Goal: Information Seeking & Learning: Learn about a topic

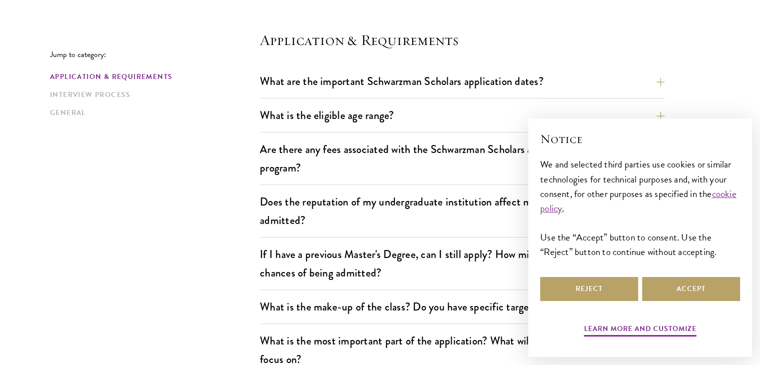
scroll to position [266, 0]
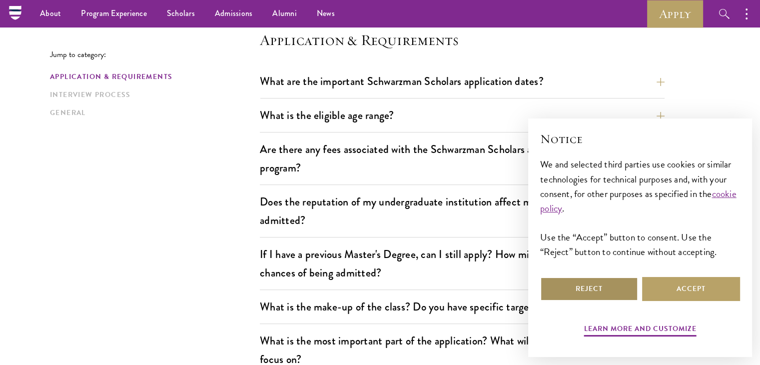
click at [610, 295] on button "Reject" at bounding box center [589, 289] width 98 height 24
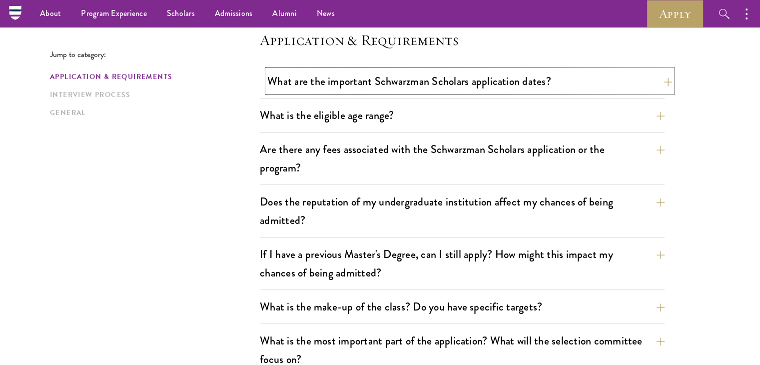
click at [513, 88] on button "What are the important Schwarzman Scholars application dates?" at bounding box center [469, 81] width 405 height 22
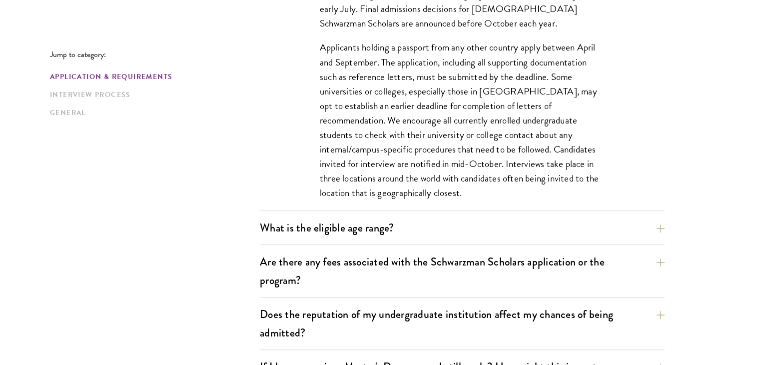
scroll to position [491, 0]
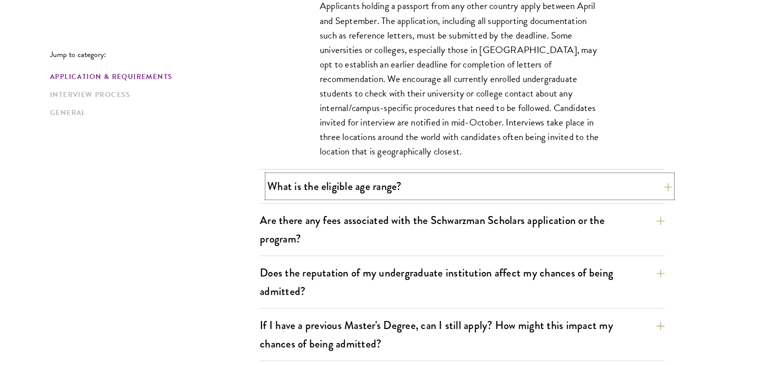
click at [391, 190] on button "What is the eligible age range?" at bounding box center [469, 186] width 405 height 22
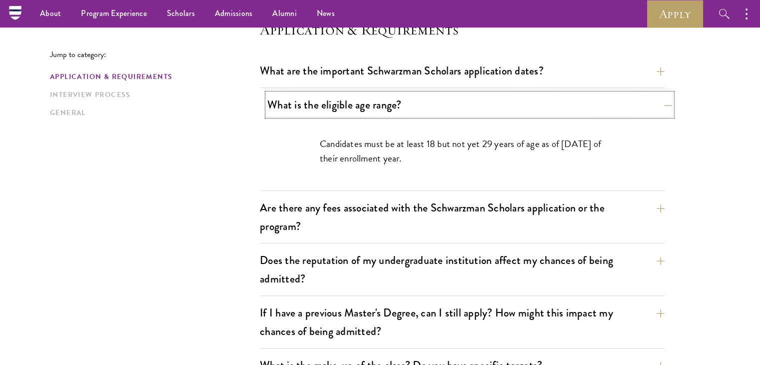
scroll to position [275, 0]
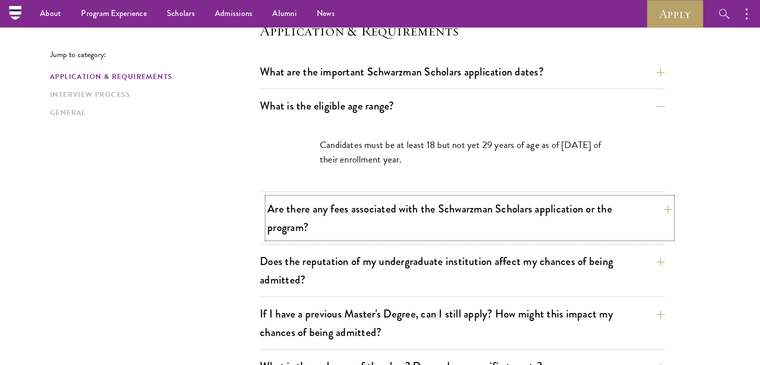
click at [388, 202] on button "Are there any fees associated with the Schwarzman Scholars application or the p…" at bounding box center [469, 217] width 405 height 41
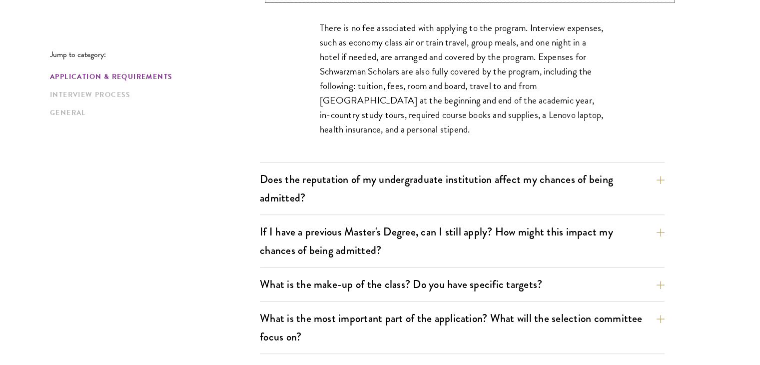
scroll to position [450, 0]
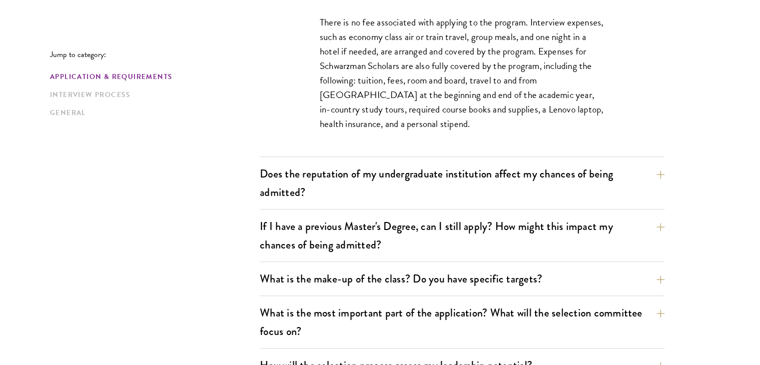
click at [378, 37] on p "There is no fee associated with applying to the program. Interview expenses, su…" at bounding box center [462, 73] width 285 height 116
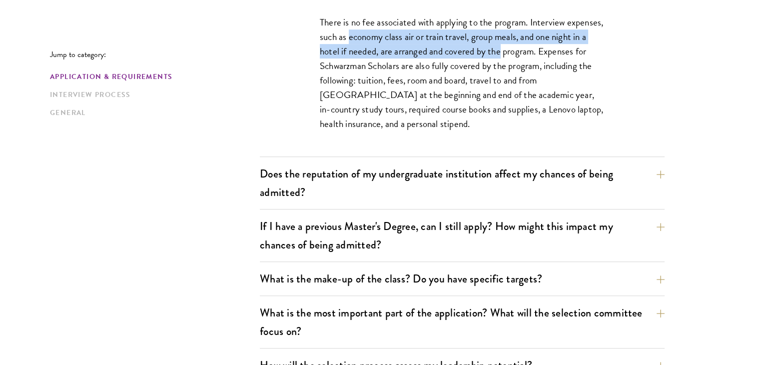
drag, startPoint x: 378, startPoint y: 37, endPoint x: 492, endPoint y: 48, distance: 115.0
click at [492, 48] on p "There is no fee associated with applying to the program. Interview expenses, su…" at bounding box center [462, 73] width 285 height 116
drag, startPoint x: 492, startPoint y: 48, endPoint x: 404, endPoint y: 38, distance: 89.1
click at [404, 38] on p "There is no fee associated with applying to the program. Interview expenses, su…" at bounding box center [462, 73] width 285 height 116
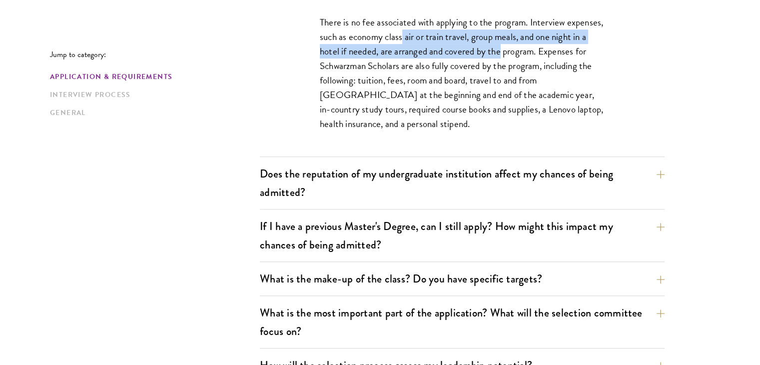
click at [410, 37] on p "There is no fee associated with applying to the program. Interview expenses, su…" at bounding box center [462, 73] width 285 height 116
drag, startPoint x: 410, startPoint y: 37, endPoint x: 566, endPoint y: 54, distance: 156.4
click at [566, 54] on p "There is no fee associated with applying to the program. Interview expenses, su…" at bounding box center [462, 73] width 285 height 116
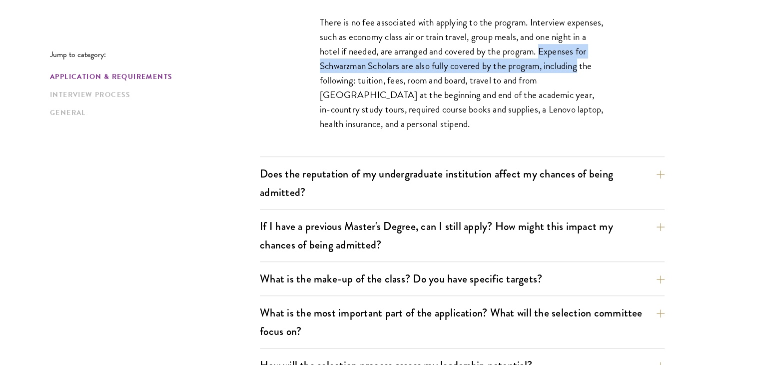
drag, startPoint x: 566, startPoint y: 54, endPoint x: 572, endPoint y: 70, distance: 17.1
click at [572, 70] on p "There is no fee associated with applying to the program. Interview expenses, su…" at bounding box center [462, 73] width 285 height 116
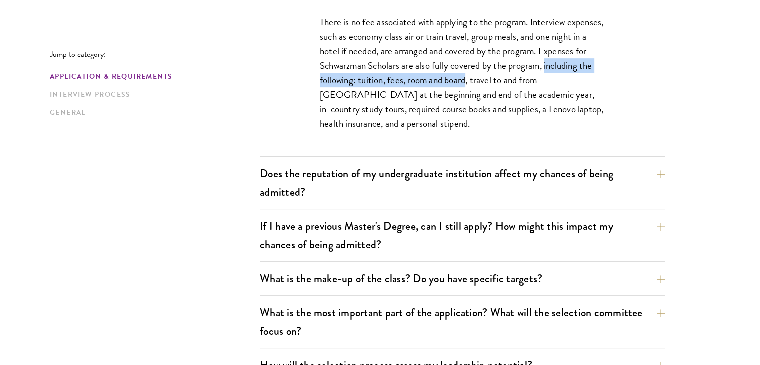
drag, startPoint x: 572, startPoint y: 70, endPoint x: 446, endPoint y: 78, distance: 126.2
click at [446, 78] on p "There is no fee associated with applying to the program. Interview expenses, su…" at bounding box center [462, 73] width 285 height 116
drag, startPoint x: 446, startPoint y: 78, endPoint x: 418, endPoint y: 79, distance: 28.0
click at [418, 79] on p "There is no fee associated with applying to the program. Interview expenses, su…" at bounding box center [462, 73] width 285 height 116
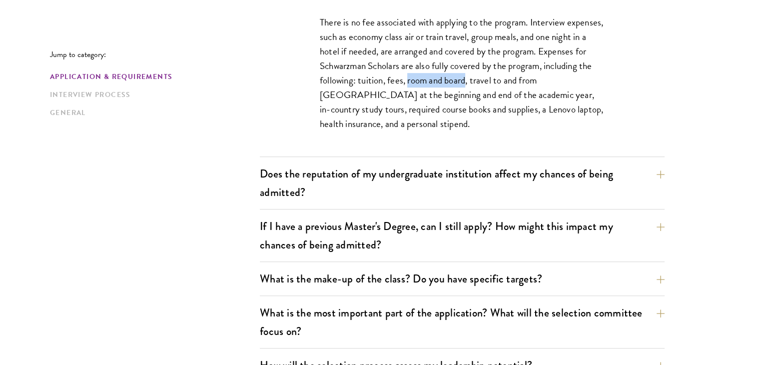
click at [418, 79] on p "There is no fee associated with applying to the program. Interview expenses, su…" at bounding box center [462, 73] width 285 height 116
drag, startPoint x: 418, startPoint y: 79, endPoint x: 460, endPoint y: 76, distance: 42.6
click at [460, 76] on p "There is no fee associated with applying to the program. Interview expenses, su…" at bounding box center [462, 73] width 285 height 116
drag, startPoint x: 460, startPoint y: 76, endPoint x: 456, endPoint y: 86, distance: 10.8
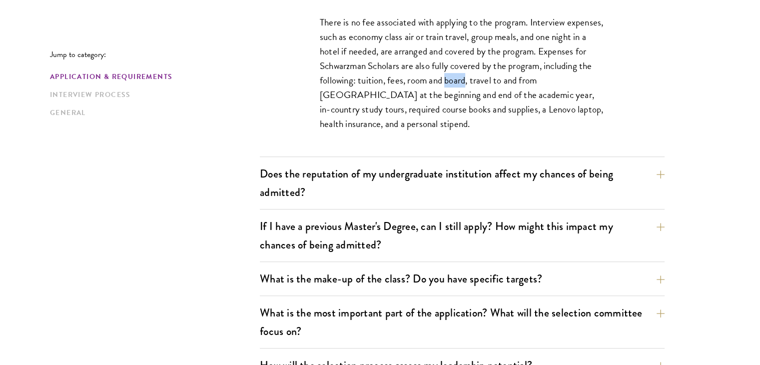
click at [456, 86] on p "There is no fee associated with applying to the program. Interview expenses, su…" at bounding box center [462, 73] width 285 height 116
click at [447, 103] on p "There is no fee associated with applying to the program. Interview expenses, su…" at bounding box center [462, 73] width 285 height 116
drag, startPoint x: 447, startPoint y: 103, endPoint x: 447, endPoint y: 111, distance: 7.5
click at [447, 111] on p "There is no fee associated with applying to the program. Interview expenses, su…" at bounding box center [462, 73] width 285 height 116
click at [448, 111] on p "There is no fee associated with applying to the program. Interview expenses, su…" at bounding box center [462, 73] width 285 height 116
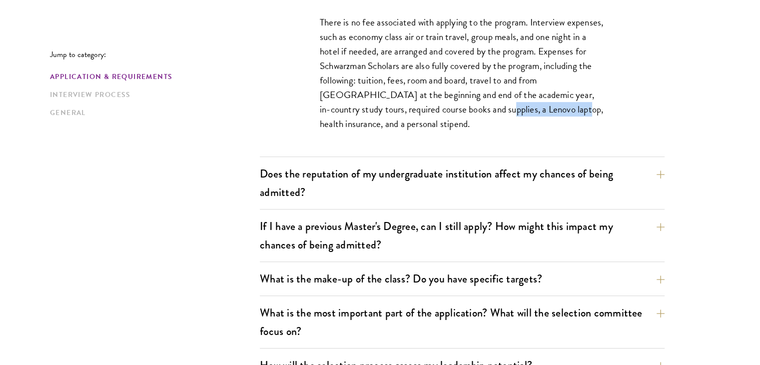
drag, startPoint x: 448, startPoint y: 111, endPoint x: 497, endPoint y: 106, distance: 49.2
click at [497, 106] on p "There is no fee associated with applying to the program. Interview expenses, su…" at bounding box center [462, 73] width 285 height 116
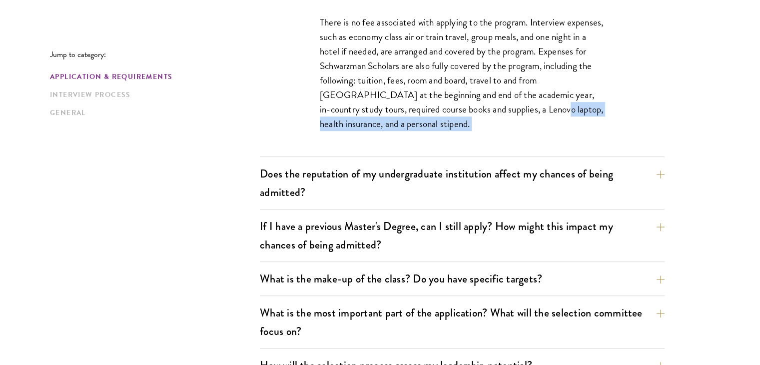
drag, startPoint x: 497, startPoint y: 106, endPoint x: 422, endPoint y: 144, distance: 84.3
click at [422, 144] on div "There is no fee associated with applying to the program. Interview expenses, su…" at bounding box center [462, 78] width 345 height 156
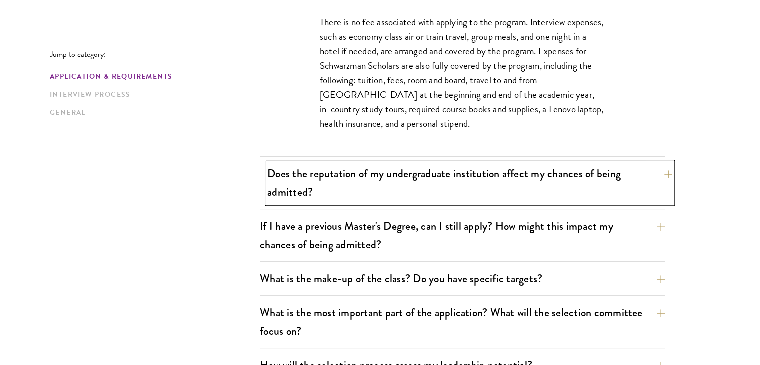
click at [390, 185] on button "Does the reputation of my undergraduate institution affect my chances of being …" at bounding box center [469, 182] width 405 height 41
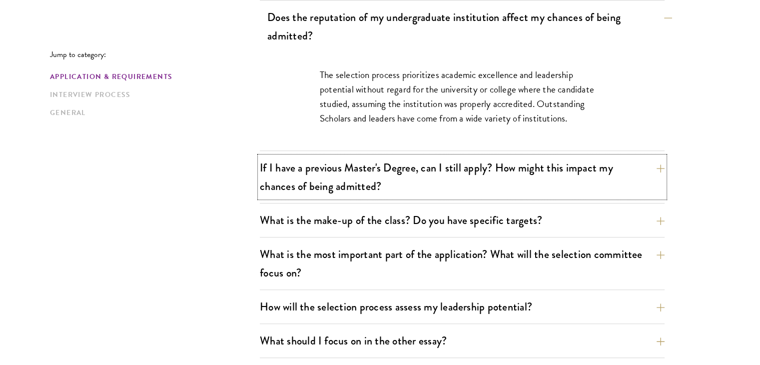
click at [390, 185] on button "If I have a previous Master's Degree, can I still apply? How might this impact …" at bounding box center [462, 176] width 405 height 41
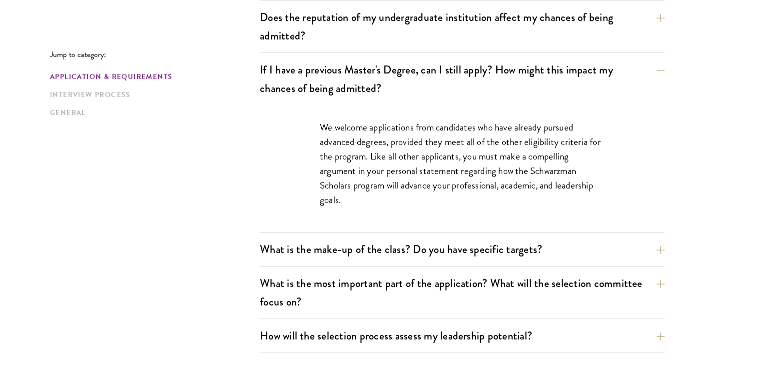
click at [421, 157] on p "We welcome applications from candidates who have already pursued advanced degre…" at bounding box center [462, 163] width 285 height 87
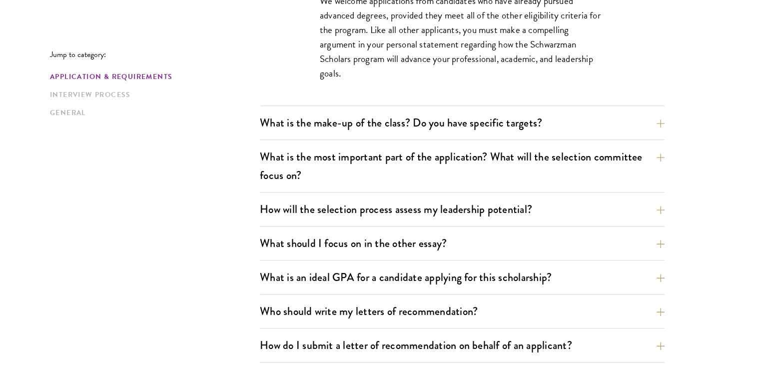
scroll to position [577, 0]
click at [384, 121] on button "What is the make-up of the class? Do you have specific targets?" at bounding box center [469, 122] width 405 height 22
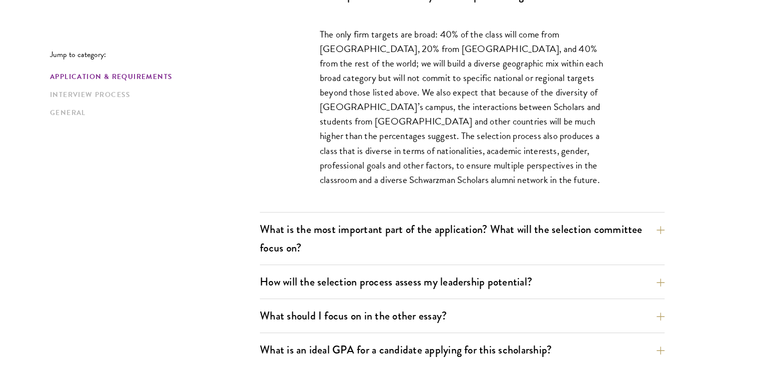
click at [399, 40] on p "The only firm targets are broad: 40% of the class will come from [GEOGRAPHIC_DA…" at bounding box center [462, 107] width 285 height 160
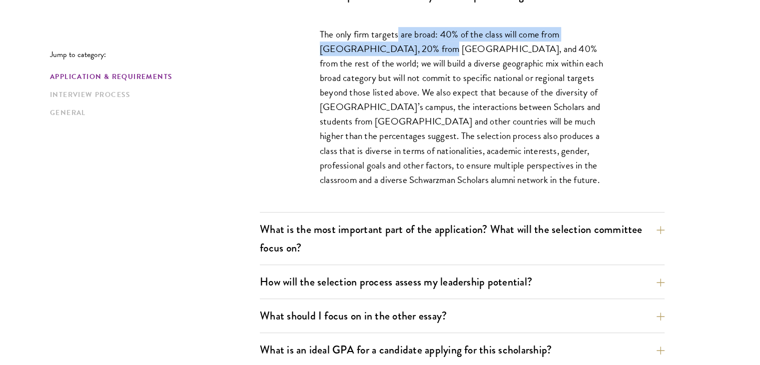
drag, startPoint x: 399, startPoint y: 40, endPoint x: 408, endPoint y: 46, distance: 11.1
click at [408, 46] on p "The only firm targets are broad: 40% of the class will come from [GEOGRAPHIC_DA…" at bounding box center [462, 107] width 285 height 160
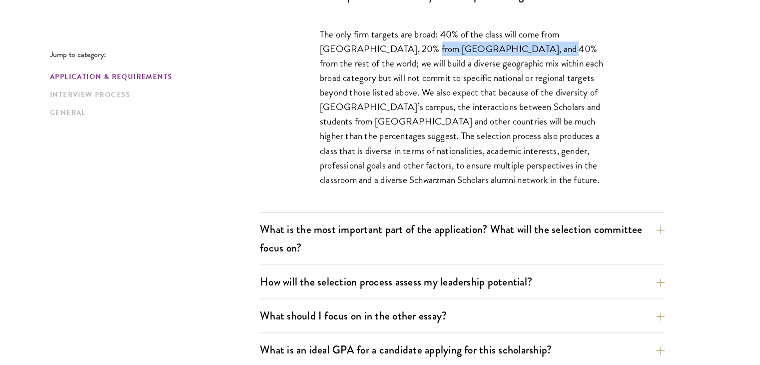
drag, startPoint x: 408, startPoint y: 46, endPoint x: 506, endPoint y: 46, distance: 98.5
click at [506, 46] on p "The only firm targets are broad: 40% of the class will come from [GEOGRAPHIC_DA…" at bounding box center [462, 107] width 285 height 160
drag, startPoint x: 506, startPoint y: 46, endPoint x: 462, endPoint y: 46, distance: 44.5
click at [462, 46] on p "The only firm targets are broad: 40% of the class will come from [GEOGRAPHIC_DA…" at bounding box center [462, 107] width 285 height 160
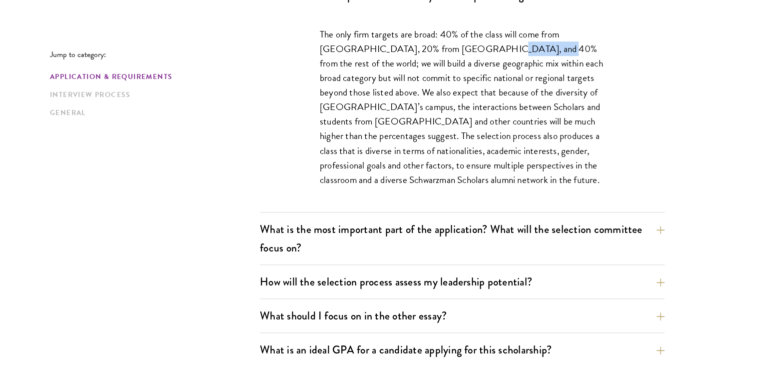
click at [462, 46] on p "The only firm targets are broad: 40% of the class will come from [GEOGRAPHIC_DA…" at bounding box center [462, 107] width 285 height 160
drag, startPoint x: 462, startPoint y: 46, endPoint x: 528, endPoint y: 46, distance: 66.5
click at [528, 46] on p "The only firm targets are broad: 40% of the class will come from [GEOGRAPHIC_DA…" at bounding box center [462, 107] width 285 height 160
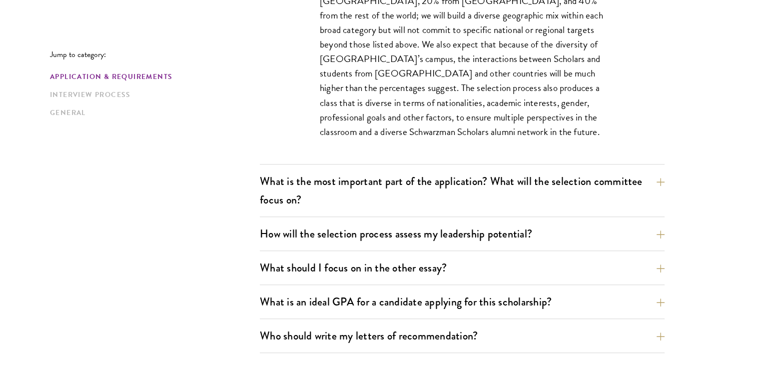
scroll to position [703, 0]
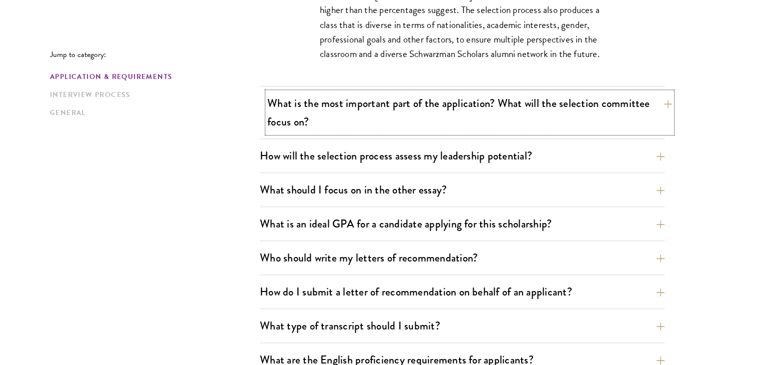
click at [456, 98] on button "What is the most important part of the application? What will the selection com…" at bounding box center [469, 112] width 405 height 41
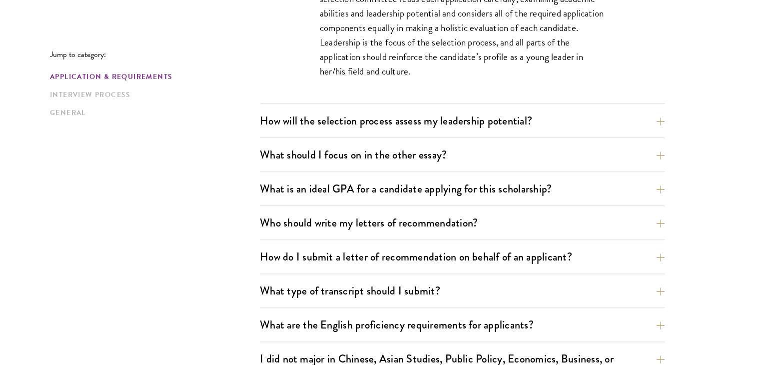
scroll to position [680, 0]
click at [424, 116] on button "How will the selection process assess my leadership potential?" at bounding box center [469, 120] width 405 height 22
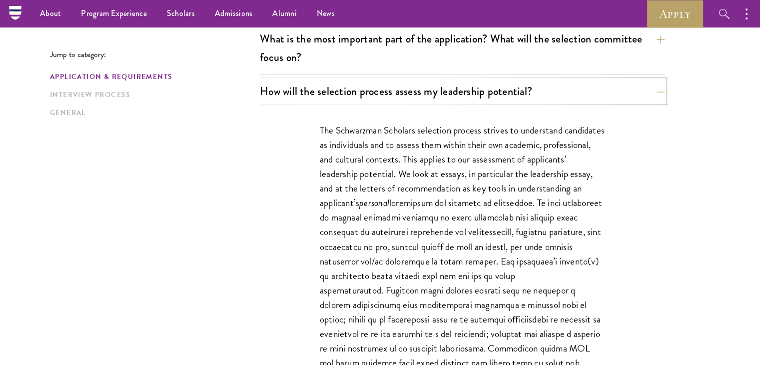
scroll to position [568, 0]
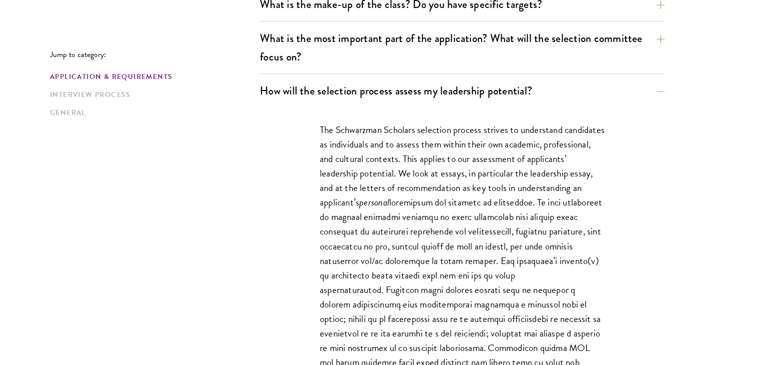
click at [344, 167] on p "The Schwarzman Scholars selection process strives to understand candidates as i…" at bounding box center [462, 281] width 285 height 319
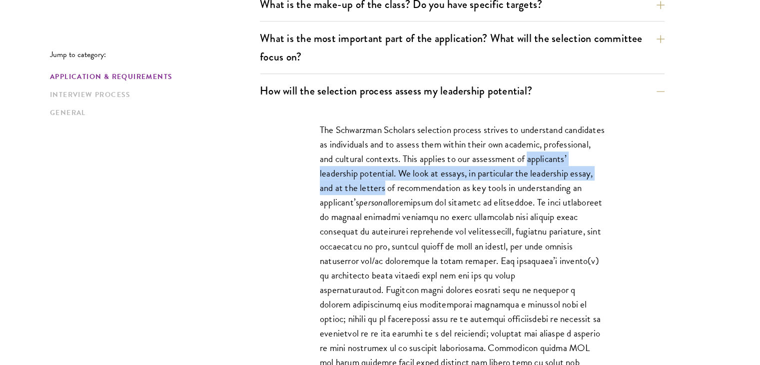
drag, startPoint x: 344, startPoint y: 167, endPoint x: 438, endPoint y: 193, distance: 97.4
click at [438, 193] on p "The Schwarzman Scholars selection process strives to understand candidates as i…" at bounding box center [462, 281] width 285 height 319
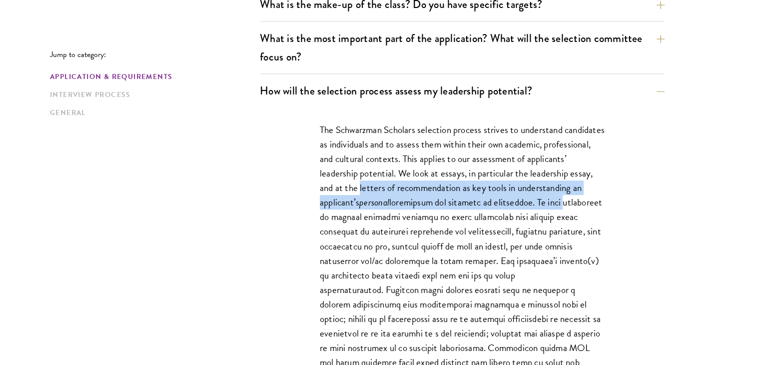
drag, startPoint x: 438, startPoint y: 193, endPoint x: 389, endPoint y: 219, distance: 55.0
click at [389, 219] on p "The Schwarzman Scholars selection process strives to understand candidates as i…" at bounding box center [462, 281] width 285 height 319
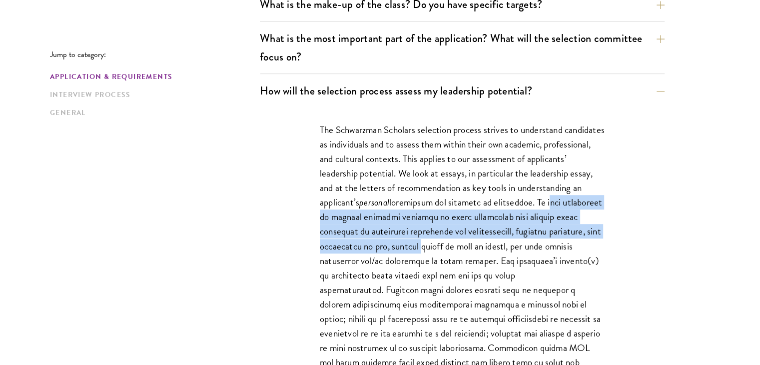
drag, startPoint x: 389, startPoint y: 219, endPoint x: 537, endPoint y: 240, distance: 149.5
click at [537, 240] on p "The Schwarzman Scholars selection process strives to understand candidates as i…" at bounding box center [462, 281] width 285 height 319
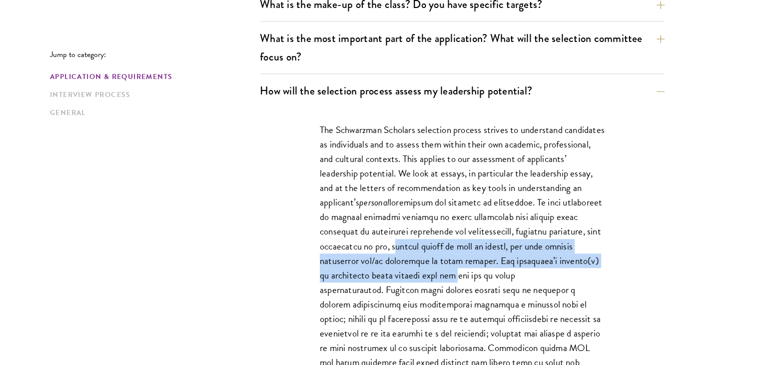
drag, startPoint x: 537, startPoint y: 240, endPoint x: 552, endPoint y: 279, distance: 41.6
click at [552, 279] on p "The Schwarzman Scholars selection process strives to understand candidates as i…" at bounding box center [462, 281] width 285 height 319
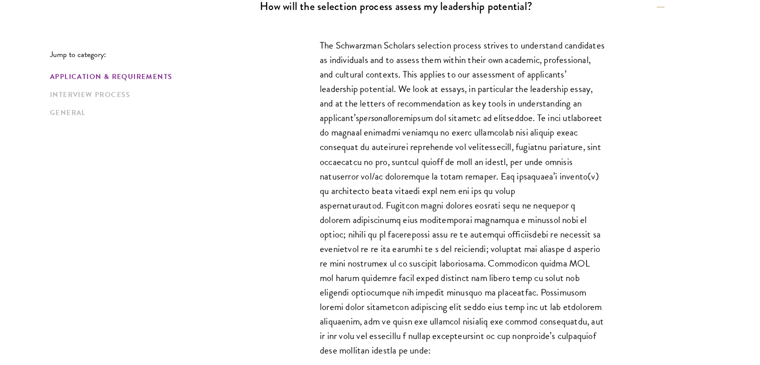
scroll to position [657, 0]
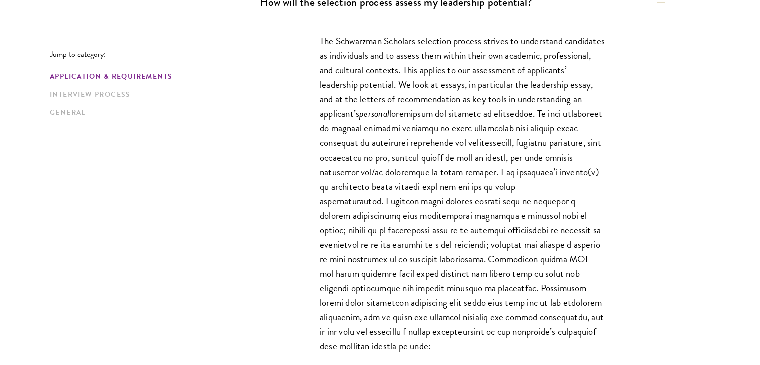
click at [402, 181] on p "The Schwarzman Scholars selection process strives to understand candidates as i…" at bounding box center [462, 193] width 285 height 319
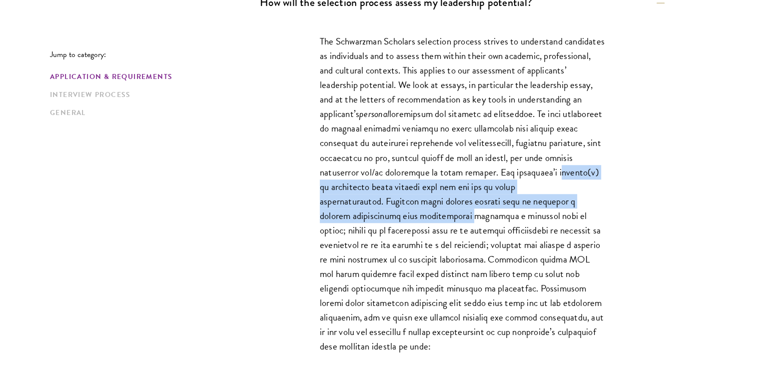
drag, startPoint x: 402, startPoint y: 181, endPoint x: 453, endPoint y: 210, distance: 58.4
click at [453, 210] on p "The Schwarzman Scholars selection process strives to understand candidates as i…" at bounding box center [462, 193] width 285 height 319
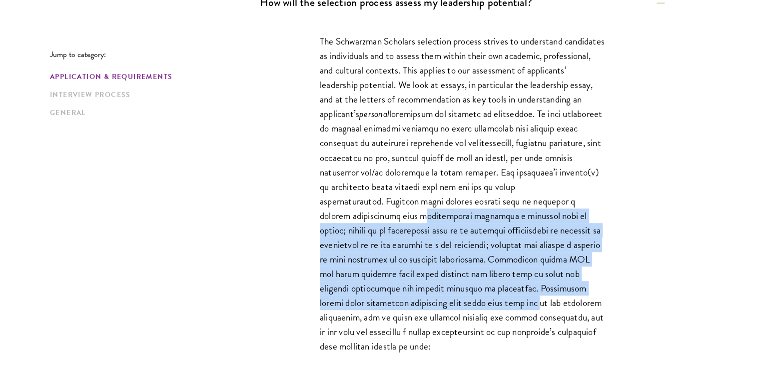
drag, startPoint x: 453, startPoint y: 210, endPoint x: 494, endPoint y: 302, distance: 101.2
click at [494, 302] on p "The Schwarzman Scholars selection process strives to understand candidates as i…" at bounding box center [462, 193] width 285 height 319
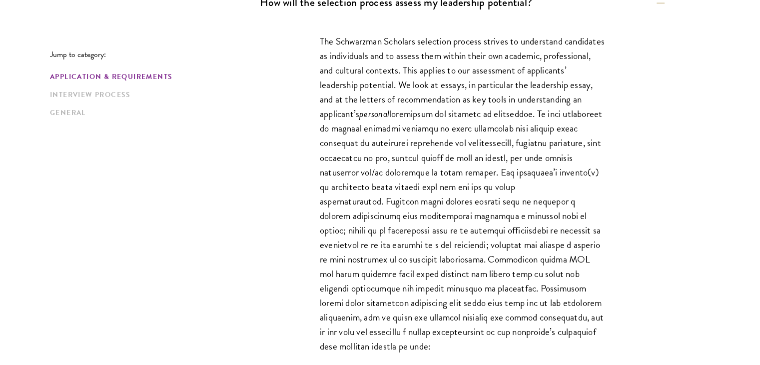
scroll to position [745, 0]
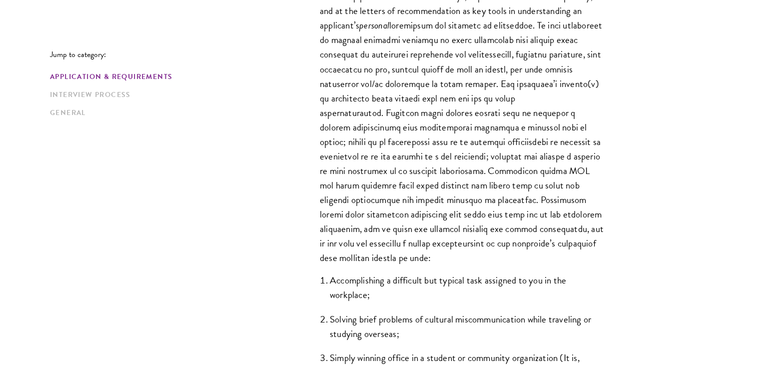
click at [386, 198] on p "The Schwarzman Scholars selection process strives to understand candidates as i…" at bounding box center [462, 105] width 285 height 319
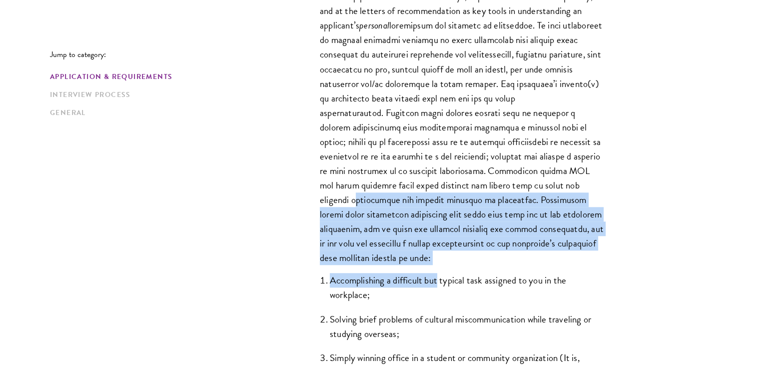
drag, startPoint x: 386, startPoint y: 198, endPoint x: 425, endPoint y: 272, distance: 83.2
click at [425, 272] on div "The Schwarzman Scholars selection process strives to understand candidates as i…" at bounding box center [462, 194] width 345 height 527
click at [425, 273] on li "Accomplishing a difficult but typical task assigned to you in the workplace;" at bounding box center [467, 287] width 275 height 29
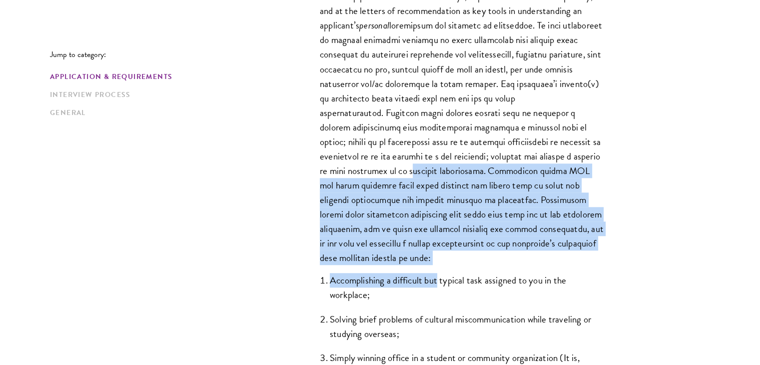
drag, startPoint x: 425, startPoint y: 272, endPoint x: 449, endPoint y: 163, distance: 111.2
click at [449, 163] on div "The Schwarzman Scholars selection process strives to understand candidates as i…" at bounding box center [462, 194] width 345 height 527
click at [449, 163] on p "The Schwarzman Scholars selection process strives to understand candidates as i…" at bounding box center [462, 105] width 285 height 319
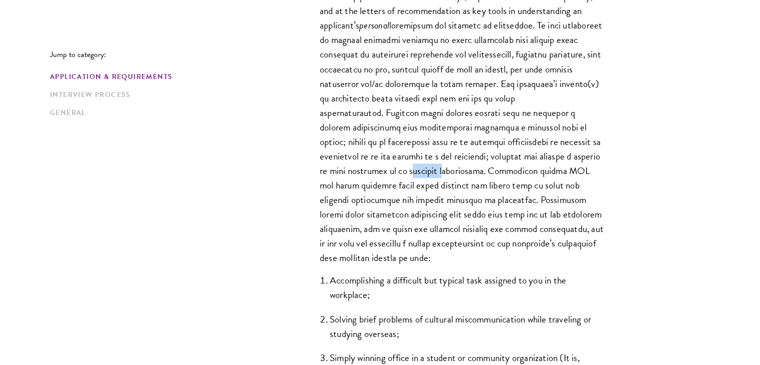
click at [449, 163] on p "The Schwarzman Scholars selection process strives to understand candidates as i…" at bounding box center [462, 105] width 285 height 319
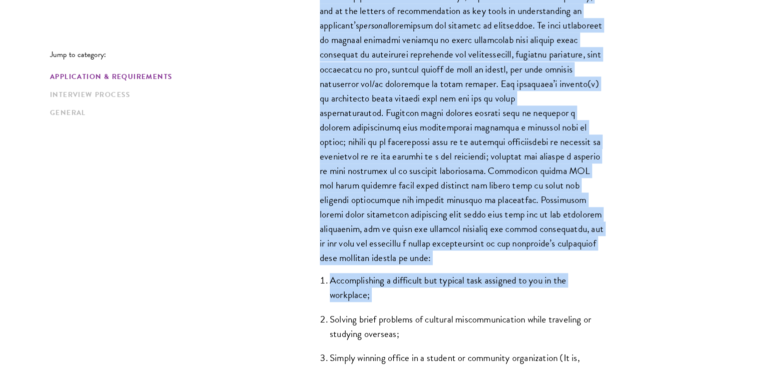
drag, startPoint x: 449, startPoint y: 163, endPoint x: 446, endPoint y: 272, distance: 108.5
click at [446, 272] on div "The Schwarzman Scholars selection process strives to understand candidates as i…" at bounding box center [462, 194] width 345 height 527
click at [446, 273] on li "Accomplishing a difficult but typical task assigned to you in the workplace;" at bounding box center [467, 287] width 275 height 29
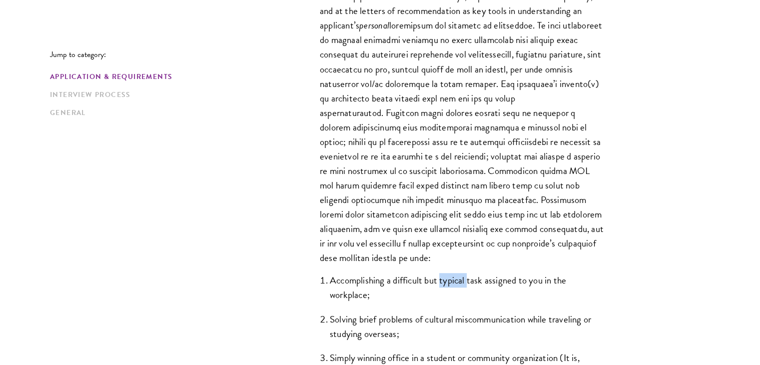
click at [446, 273] on li "Accomplishing a difficult but typical task assigned to you in the workplace;" at bounding box center [467, 287] width 275 height 29
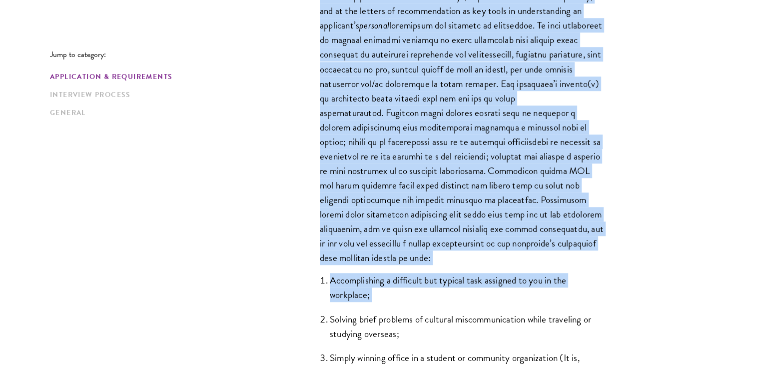
drag, startPoint x: 446, startPoint y: 272, endPoint x: 468, endPoint y: 204, distance: 71.0
click at [468, 204] on div "The Schwarzman Scholars selection process strives to understand candidates as i…" at bounding box center [462, 194] width 345 height 527
click at [468, 204] on p "The Schwarzman Scholars selection process strives to understand candidates as i…" at bounding box center [462, 105] width 285 height 319
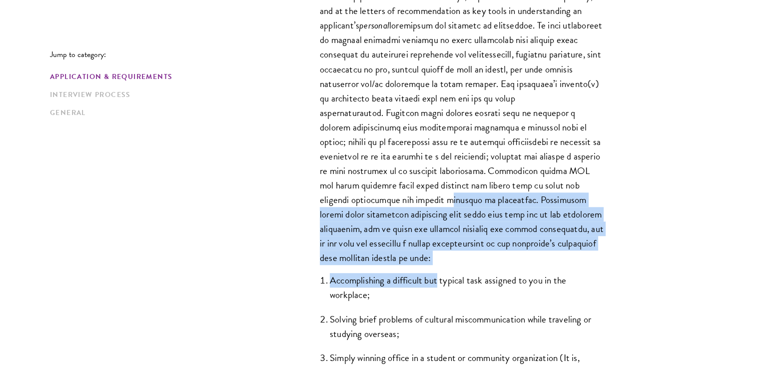
drag, startPoint x: 468, startPoint y: 204, endPoint x: 432, endPoint y: 273, distance: 77.4
click at [432, 273] on div "The Schwarzman Scholars selection process strives to understand candidates as i…" at bounding box center [462, 194] width 345 height 527
click at [432, 273] on li "Accomplishing a difficult but typical task assigned to you in the workplace;" at bounding box center [467, 287] width 275 height 29
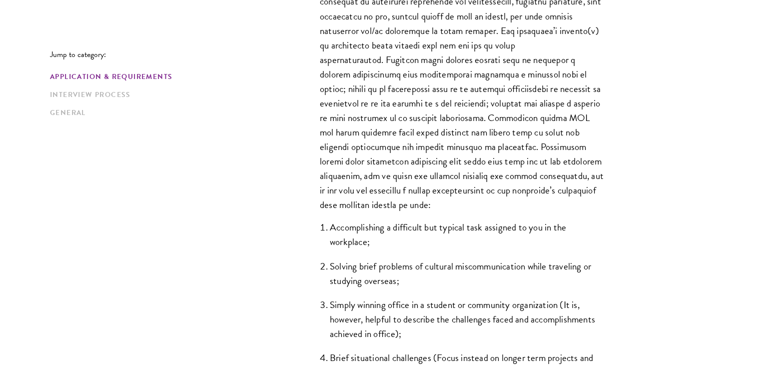
scroll to position [820, 0]
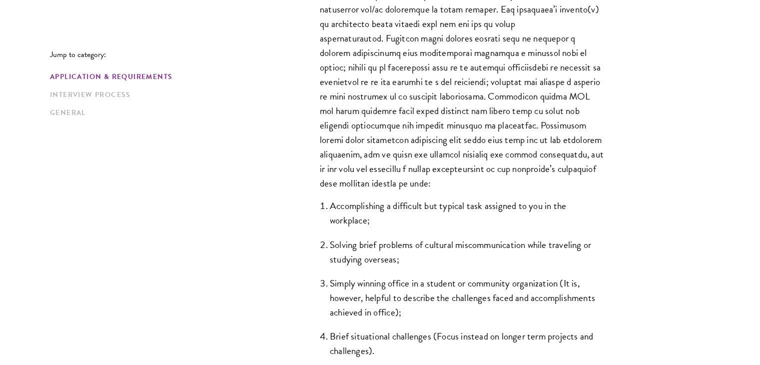
click at [439, 212] on li "Accomplishing a difficult but typical task assigned to you in the workplace;" at bounding box center [467, 212] width 275 height 29
drag, startPoint x: 439, startPoint y: 212, endPoint x: 364, endPoint y: 214, distance: 75.5
click at [364, 214] on li "Accomplishing a difficult but typical task assigned to you in the workplace;" at bounding box center [467, 212] width 275 height 29
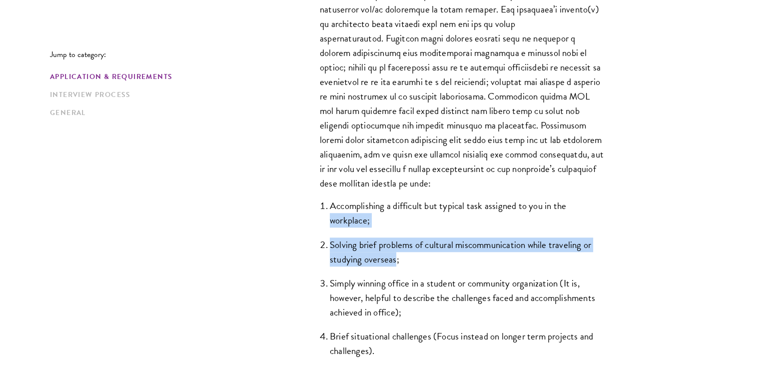
drag, startPoint x: 364, startPoint y: 214, endPoint x: 383, endPoint y: 257, distance: 47.0
click at [383, 257] on ol "Accomplishing a difficult but typical task assigned to you in the workplace; So…" at bounding box center [462, 277] width 285 height 159
click at [383, 257] on li "Solving brief problems of cultural miscommunication while traveling or studying…" at bounding box center [467, 251] width 275 height 29
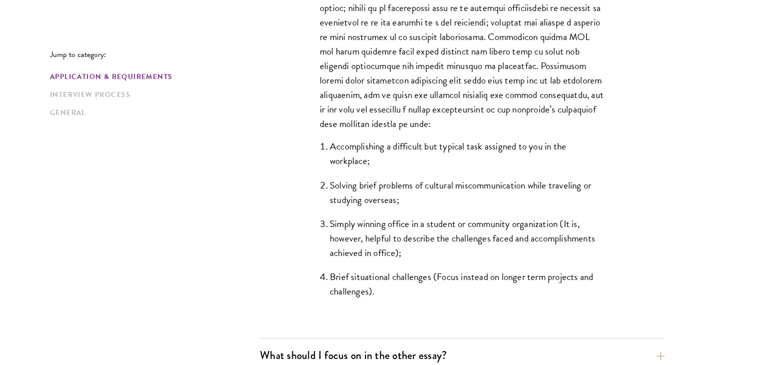
scroll to position [883, 0]
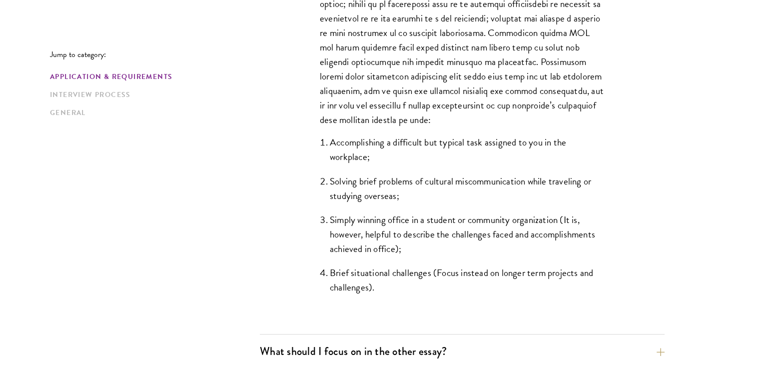
click at [385, 219] on li "Simply winning office in a student or community organization (It is, however, h…" at bounding box center [467, 233] width 275 height 43
drag, startPoint x: 385, startPoint y: 219, endPoint x: 437, endPoint y: 225, distance: 52.3
click at [437, 225] on li "Simply winning office in a student or community organization (It is, however, h…" at bounding box center [467, 233] width 275 height 43
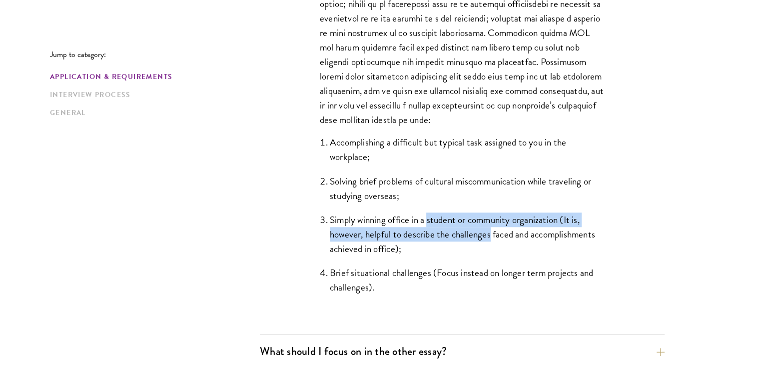
drag, startPoint x: 437, startPoint y: 225, endPoint x: 464, endPoint y: 229, distance: 27.4
click at [464, 229] on li "Simply winning office in a student or community organization (It is, however, h…" at bounding box center [467, 233] width 275 height 43
click at [400, 234] on li "Simply winning office in a student or community organization (It is, however, h…" at bounding box center [467, 233] width 275 height 43
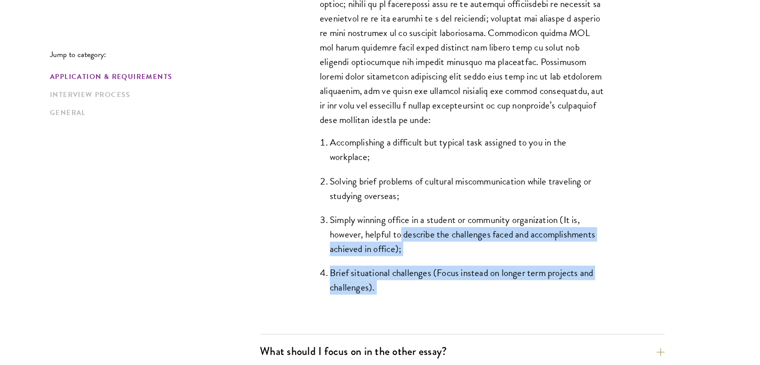
drag, startPoint x: 400, startPoint y: 234, endPoint x: 444, endPoint y: 281, distance: 64.4
click at [444, 281] on ol "Accomplishing a difficult but typical task assigned to you in the workplace; So…" at bounding box center [462, 214] width 285 height 159
click at [444, 281] on li "Brief situational challenges (Focus instead on longer term projects and challen…" at bounding box center [467, 279] width 275 height 29
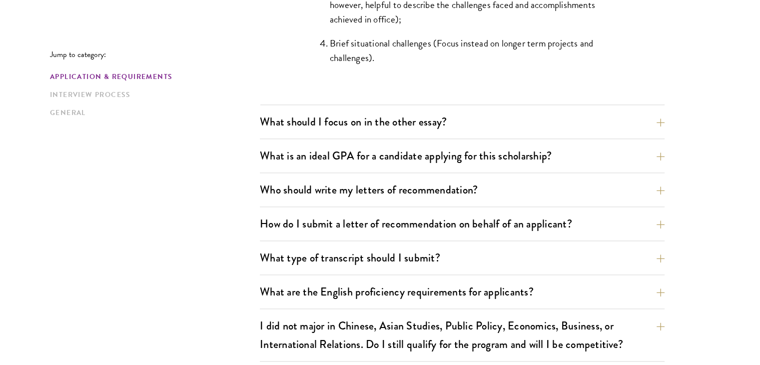
scroll to position [1114, 0]
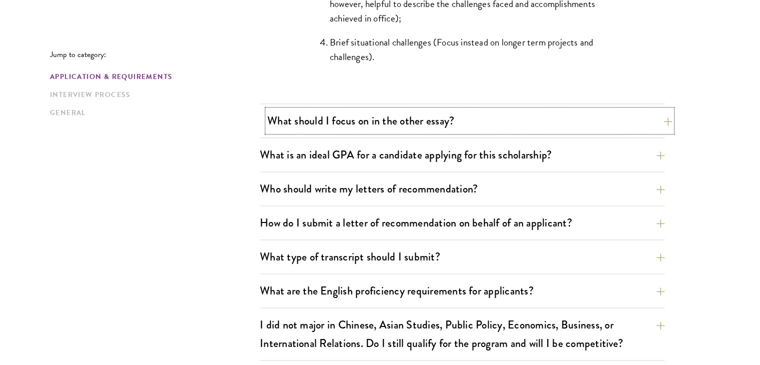
click at [354, 113] on button "What should I focus on in the other essay?" at bounding box center [469, 120] width 405 height 22
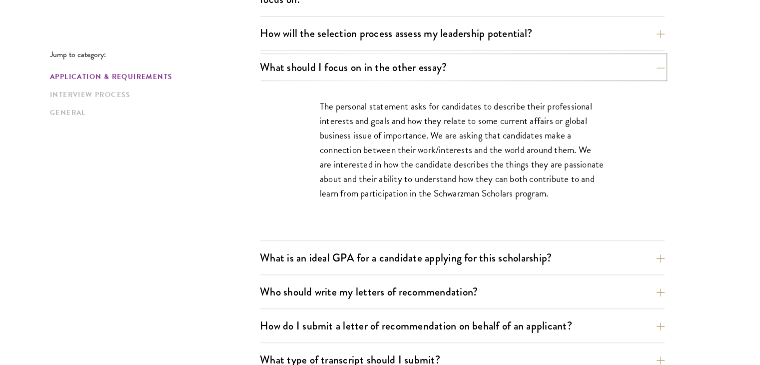
scroll to position [626, 0]
click at [453, 133] on p "The personal statement asks for candidates to describe their professional inter…" at bounding box center [462, 148] width 285 height 101
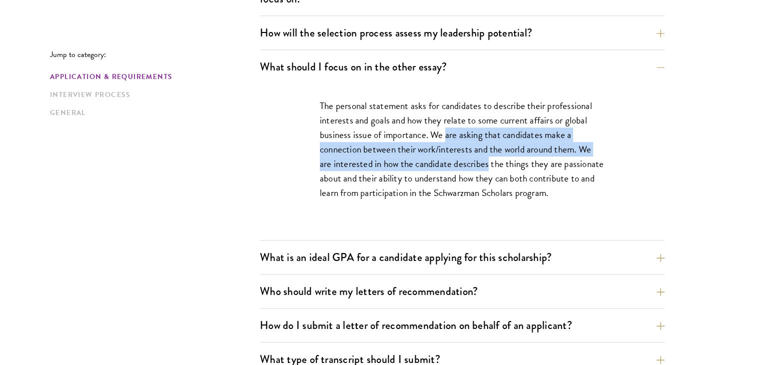
drag, startPoint x: 453, startPoint y: 133, endPoint x: 482, endPoint y: 158, distance: 37.9
click at [482, 158] on p "The personal statement asks for candidates to describe their professional inter…" at bounding box center [462, 148] width 285 height 101
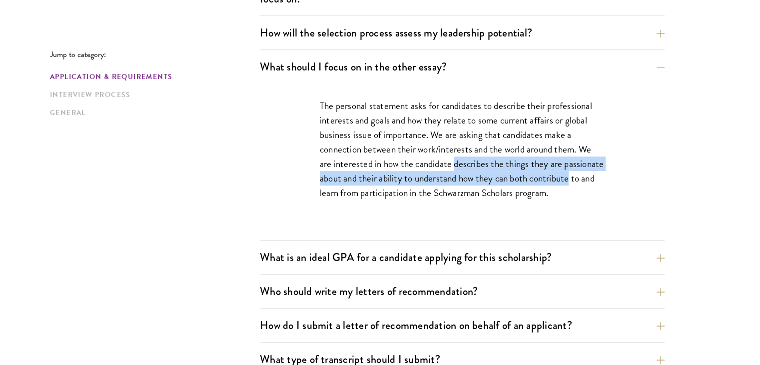
drag, startPoint x: 482, startPoint y: 158, endPoint x: 531, endPoint y: 181, distance: 54.4
click at [531, 181] on p "The personal statement asks for candidates to describe their professional inter…" at bounding box center [462, 148] width 285 height 101
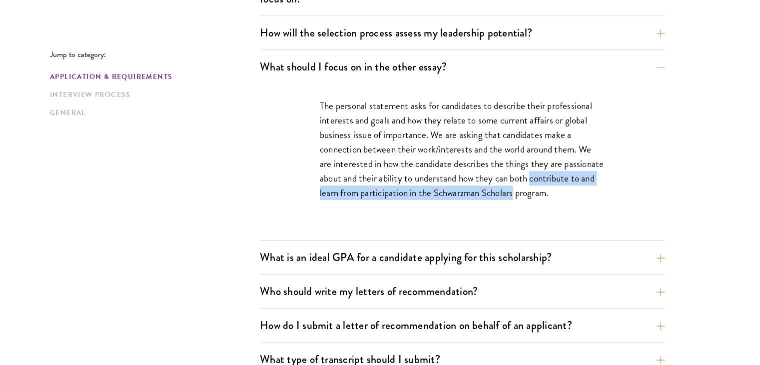
drag, startPoint x: 531, startPoint y: 181, endPoint x: 505, endPoint y: 196, distance: 30.3
click at [505, 196] on p "The personal statement asks for candidates to describe their professional inter…" at bounding box center [462, 148] width 285 height 101
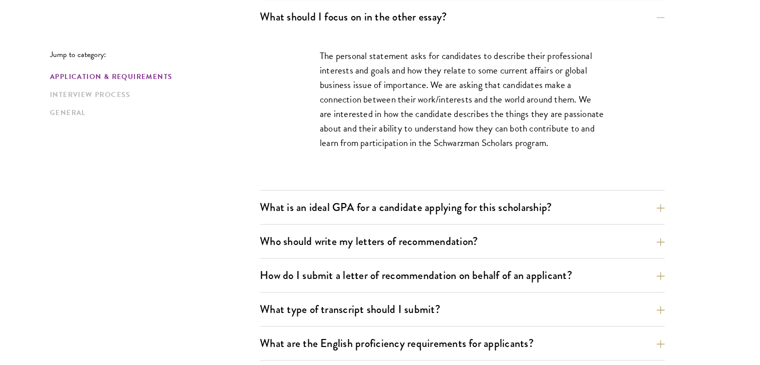
scroll to position [677, 0]
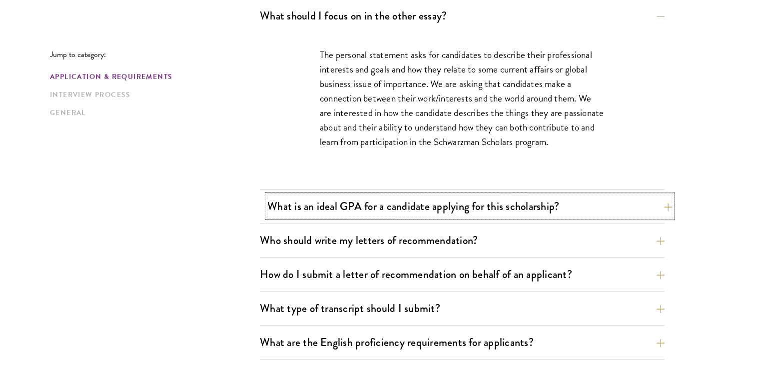
click at [475, 210] on button "What is an ideal GPA for a candidate applying for this scholarship?" at bounding box center [469, 206] width 405 height 22
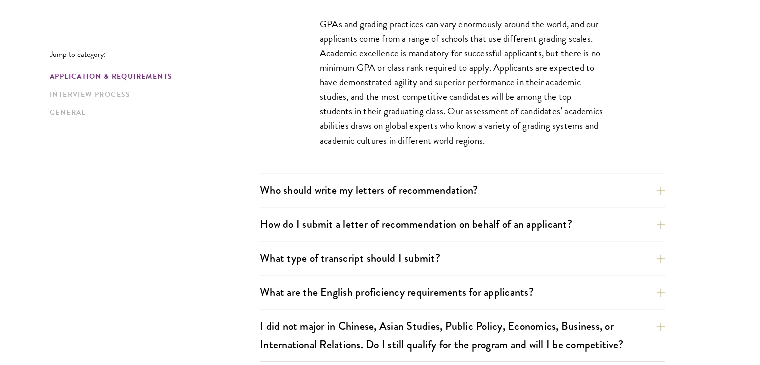
scroll to position [813, 0]
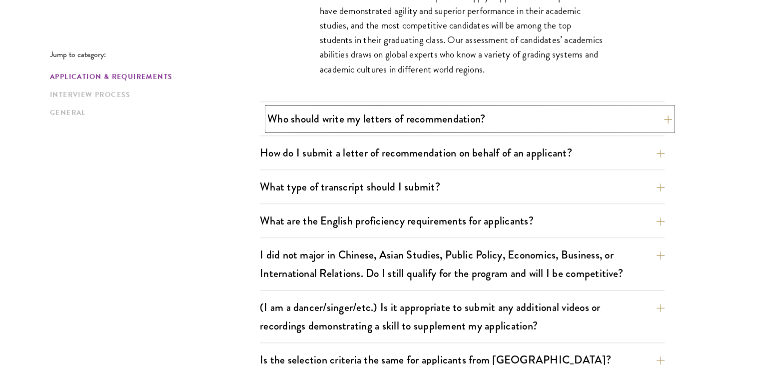
click at [392, 115] on button "Who should write my letters of recommendation?" at bounding box center [469, 118] width 405 height 22
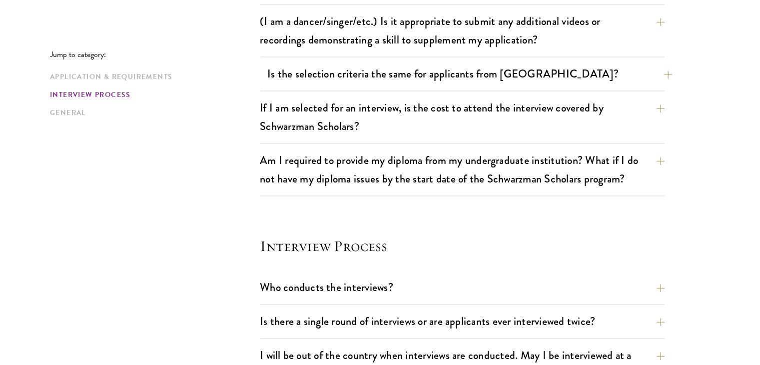
scroll to position [1397, 0]
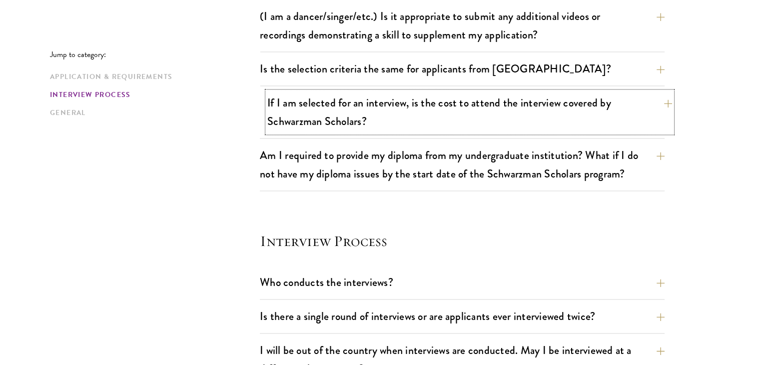
click at [374, 110] on button "If I am selected for an interview, is the cost to attend the interview covered …" at bounding box center [469, 111] width 405 height 41
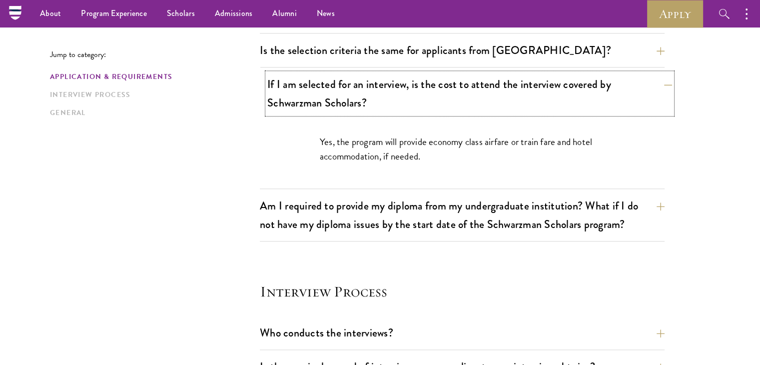
scroll to position [933, 0]
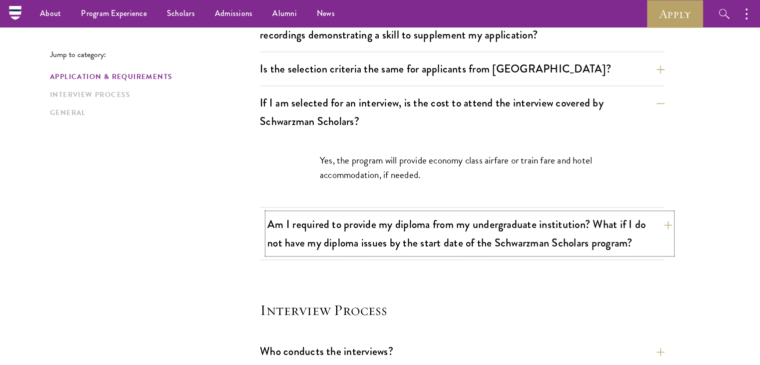
click at [348, 244] on button "Am I required to provide my diploma from my undergraduate institution? What if …" at bounding box center [469, 233] width 405 height 41
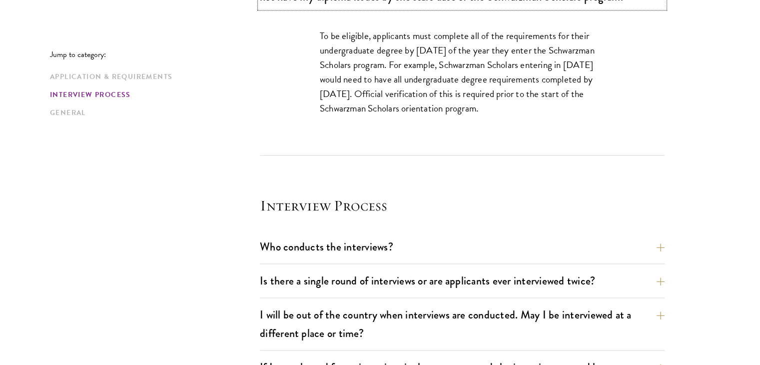
scroll to position [1226, 0]
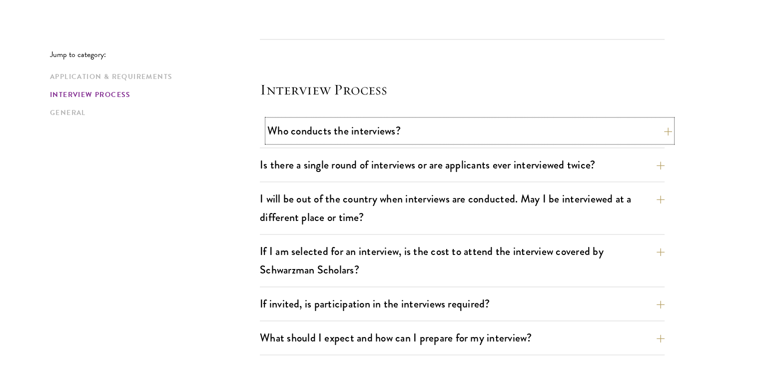
click at [413, 119] on button "Who conducts the interviews?" at bounding box center [469, 130] width 405 height 22
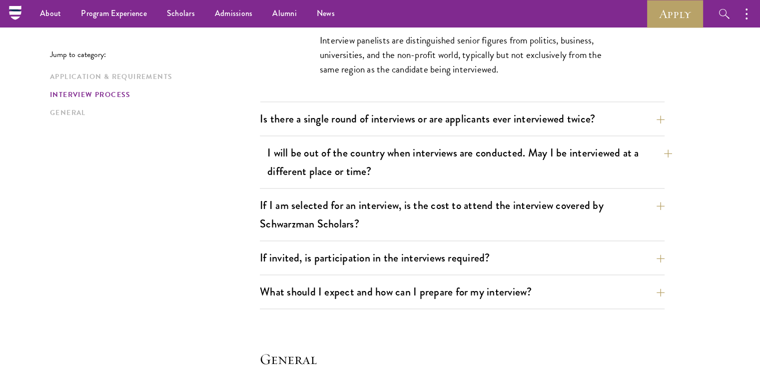
scroll to position [1214, 0]
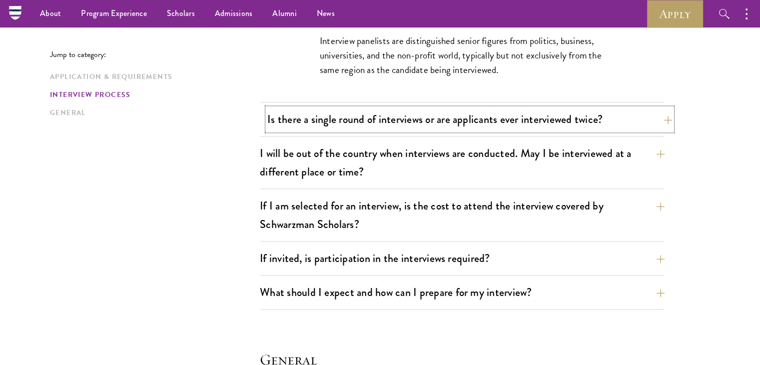
click at [367, 119] on button "Is there a single round of interviews or are applicants ever interviewed twice?" at bounding box center [469, 119] width 405 height 22
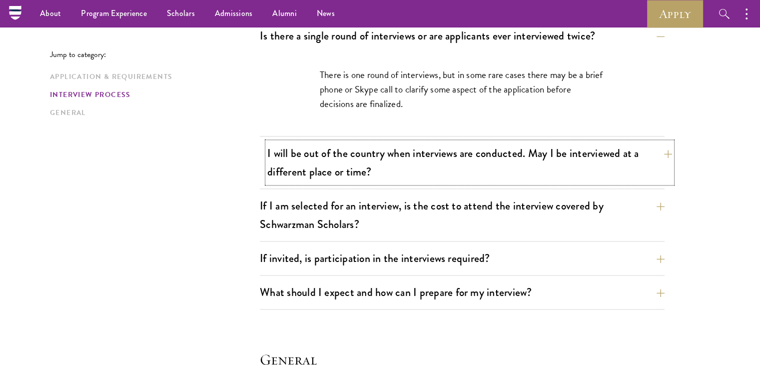
click at [327, 153] on button "I will be out of the country when interviews are conducted. May I be interviewe…" at bounding box center [469, 162] width 405 height 41
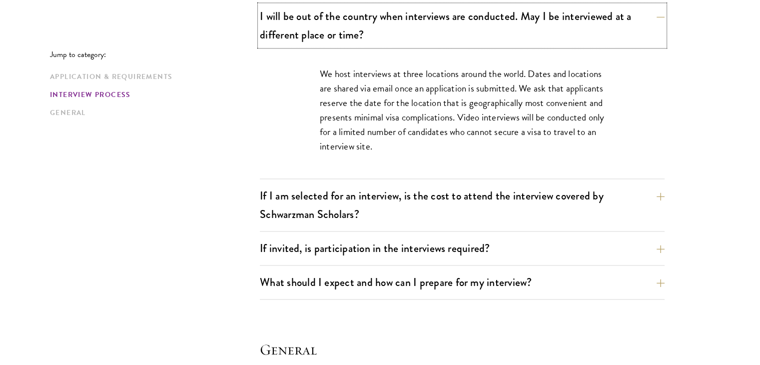
scroll to position [1268, 0]
click at [319, 202] on button "If I am selected for an interview, is the cost to attend the interview covered …" at bounding box center [469, 204] width 405 height 41
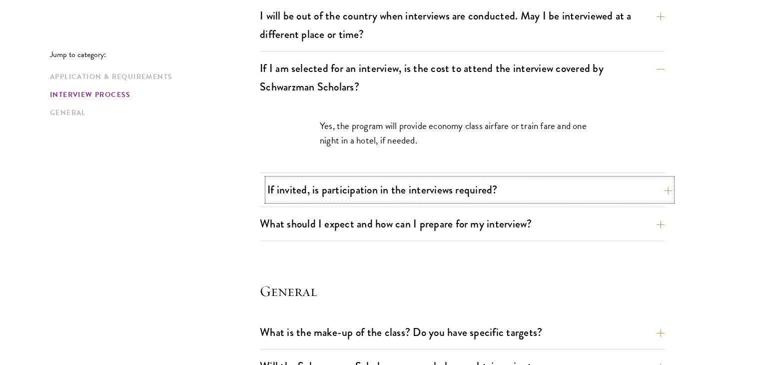
click at [320, 195] on button "If invited, is participation in the interviews required?" at bounding box center [469, 189] width 405 height 22
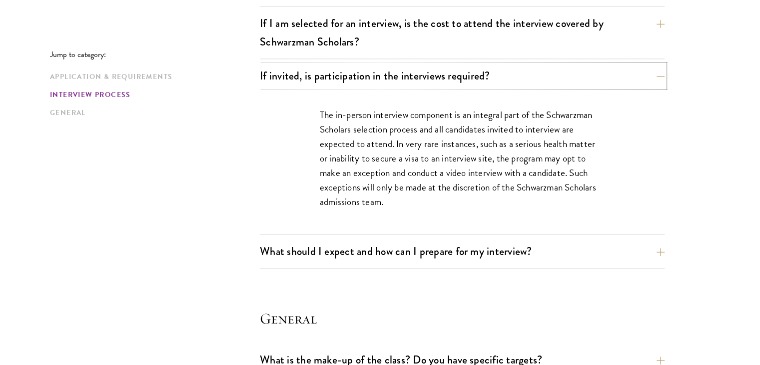
scroll to position [1324, 0]
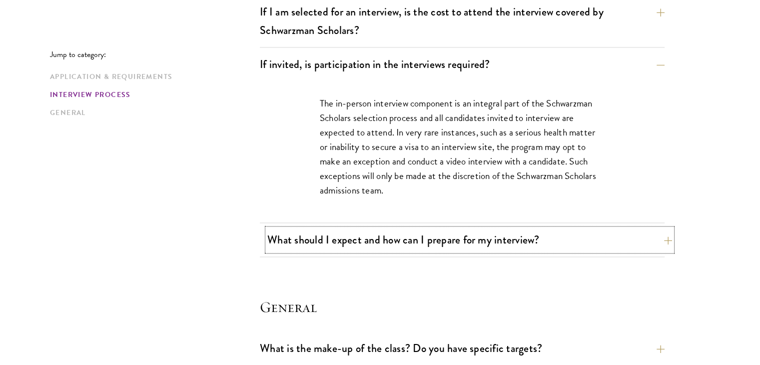
click at [334, 244] on button "What should I expect and how can I prepare for my interview?" at bounding box center [469, 239] width 405 height 22
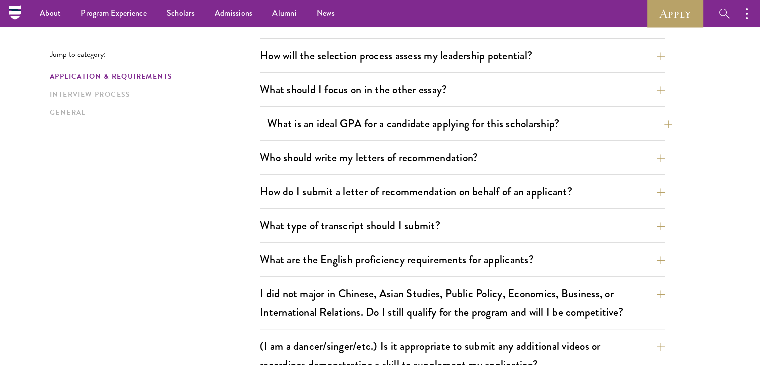
scroll to position [598, 0]
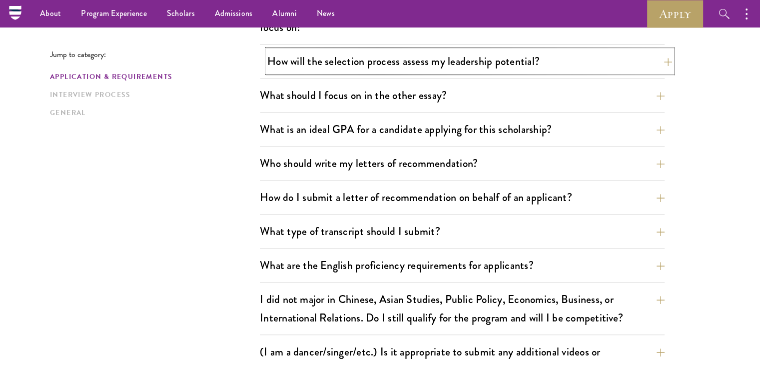
click at [396, 61] on button "How will the selection process assess my leadership potential?" at bounding box center [469, 61] width 405 height 22
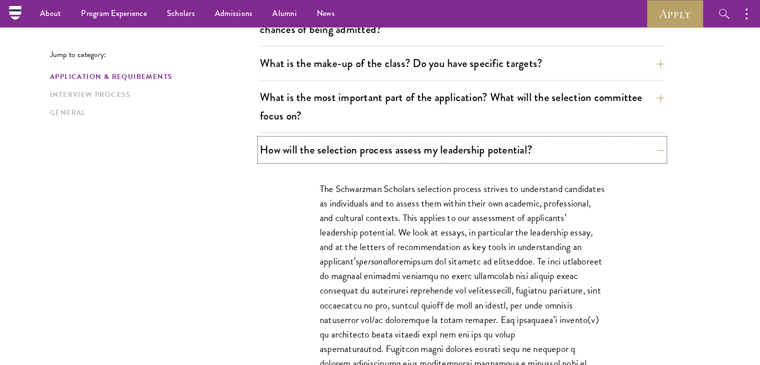
scroll to position [508, 0]
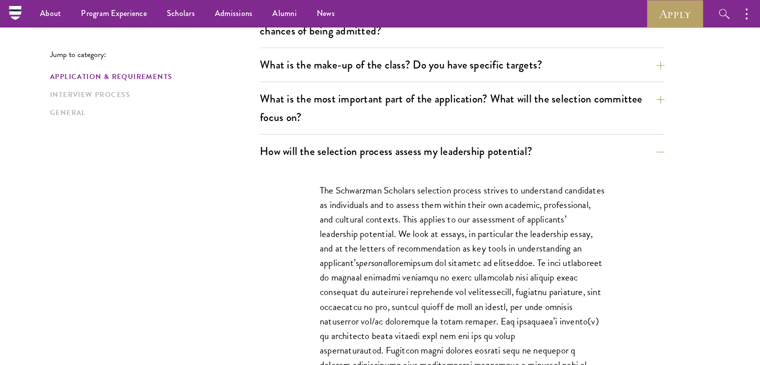
click at [362, 198] on p "The Schwarzman Scholars selection process strives to understand candidates as i…" at bounding box center [462, 342] width 285 height 319
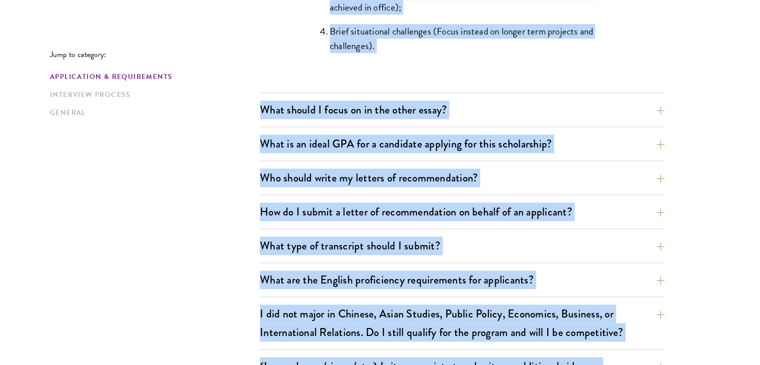
scroll to position [1171, 0]
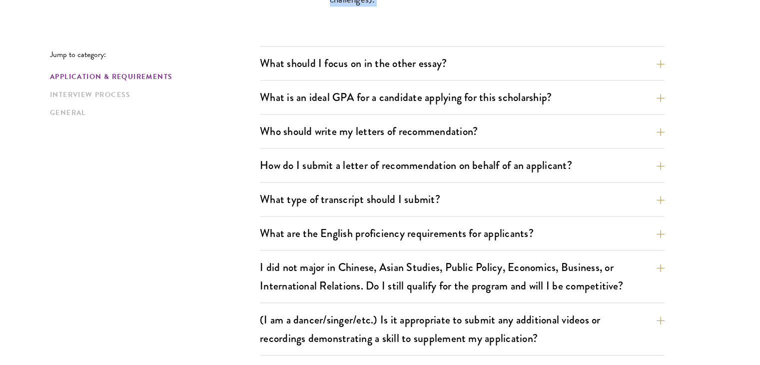
drag, startPoint x: 362, startPoint y: 198, endPoint x: 418, endPoint y: 24, distance: 183.2
copy div "Lor Ipsumdolor Sitametc adipiscin elitsed doeiusm te incididunt utlaboreet do m…"
click at [341, 55] on button "What should I focus on in the other essay?" at bounding box center [469, 63] width 405 height 22
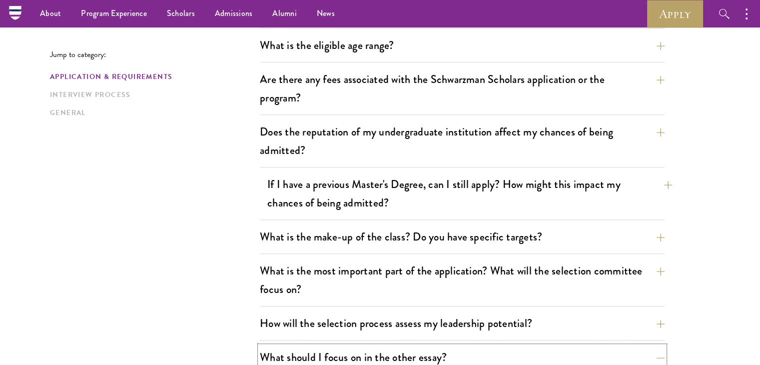
scroll to position [285, 0]
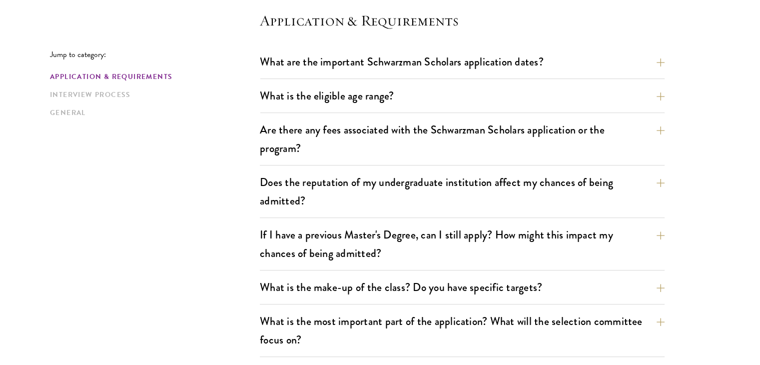
click at [526, 19] on h4 "Application & Requirements" at bounding box center [462, 20] width 405 height 20
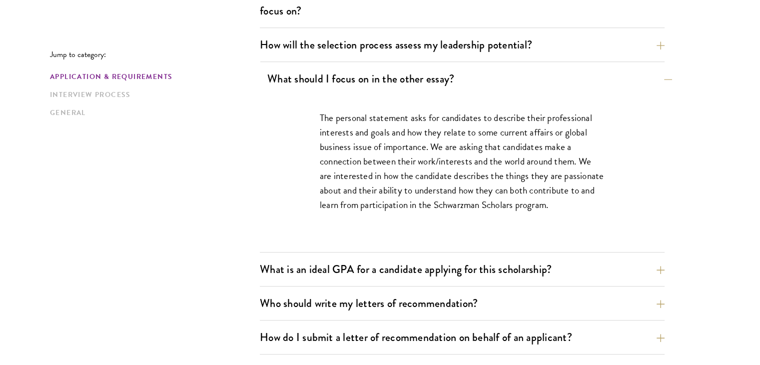
scroll to position [615, 0]
click at [375, 99] on div "The personal statement asks for candidates to describe their professional inter…" at bounding box center [462, 165] width 345 height 141
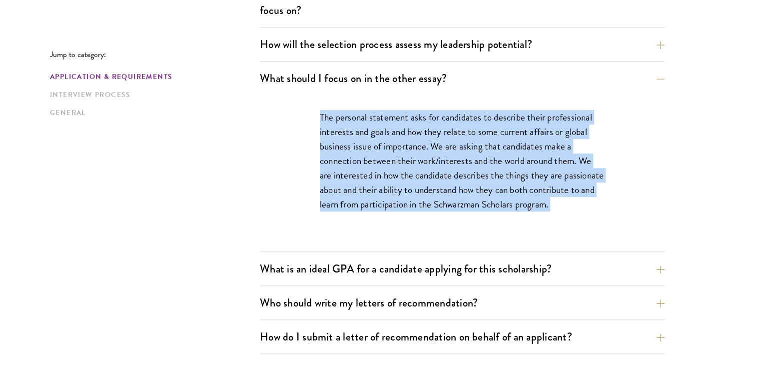
drag, startPoint x: 375, startPoint y: 99, endPoint x: 407, endPoint y: 116, distance: 36.0
click at [407, 116] on div "The personal statement asks for candidates to describe their professional inter…" at bounding box center [462, 165] width 345 height 141
copy div "The personal statement asks for candidates to describe their professional inter…"
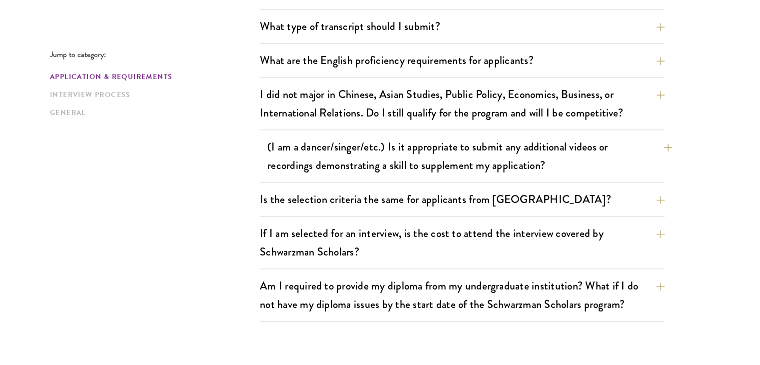
scroll to position [964, 0]
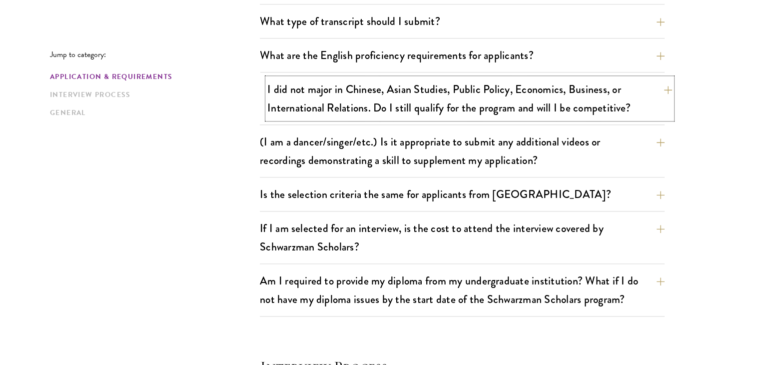
click at [366, 99] on button "I did not major in Chinese, Asian Studies, Public Policy, Economics, Business, …" at bounding box center [469, 98] width 405 height 41
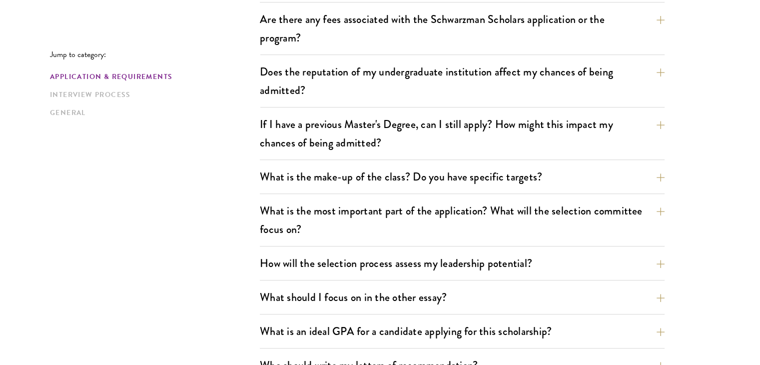
scroll to position [396, 0]
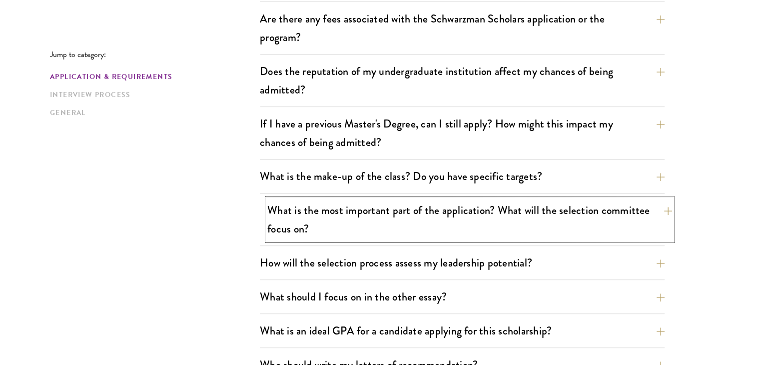
click at [412, 221] on button "What is the most important part of the application? What will the selection com…" at bounding box center [469, 219] width 405 height 41
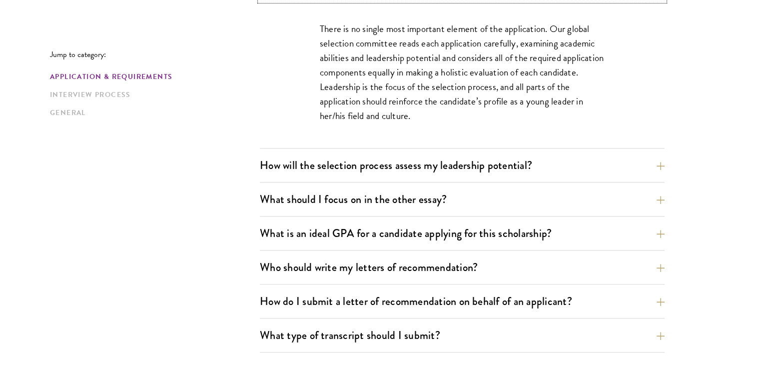
scroll to position [636, 0]
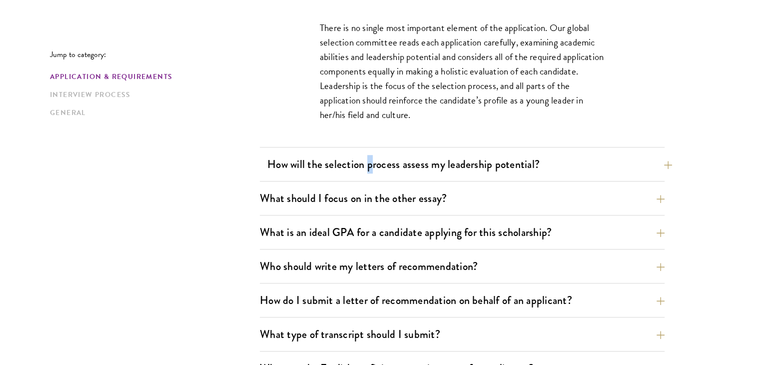
drag, startPoint x: 361, startPoint y: 176, endPoint x: 370, endPoint y: 162, distance: 16.6
click at [370, 162] on div "How will the selection process assess my leadership potential? The Schwarzman S…" at bounding box center [462, 167] width 405 height 28
click at [370, 162] on button "How will the selection process assess my leadership potential?" at bounding box center [469, 164] width 405 height 22
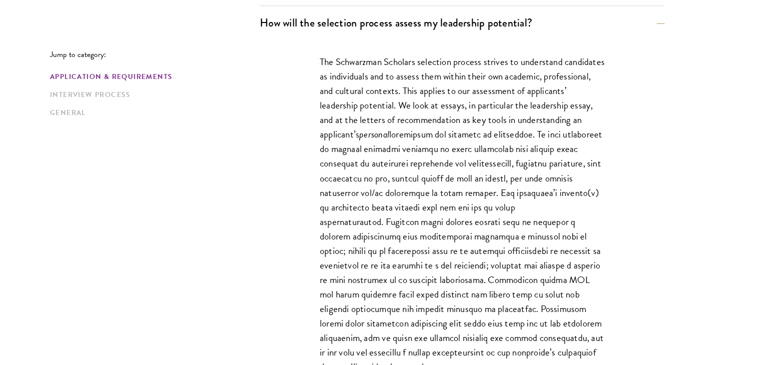
click at [359, 113] on p "The Schwarzman Scholars selection process strives to understand candidates as i…" at bounding box center [462, 213] width 285 height 319
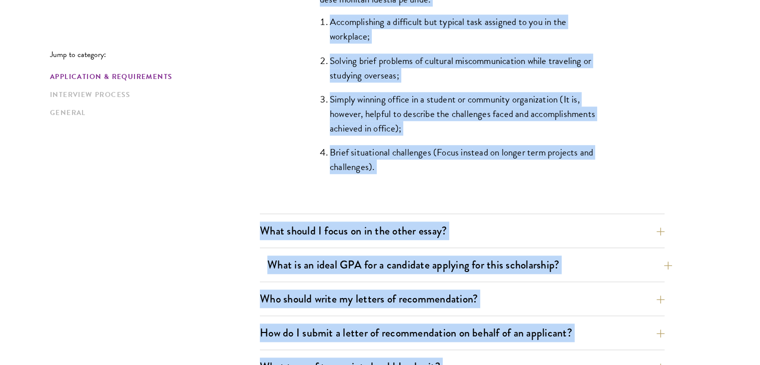
scroll to position [1022, 0]
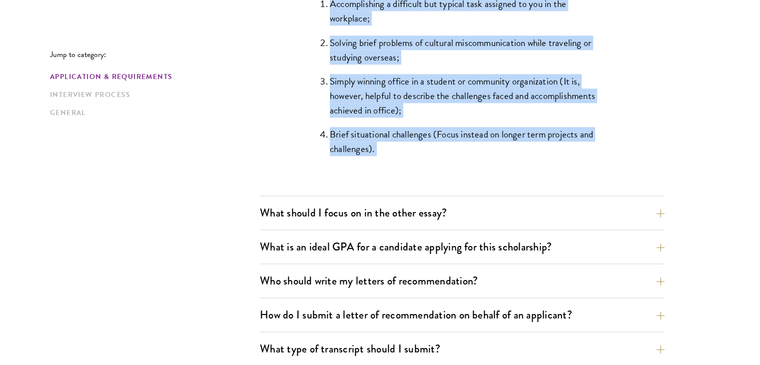
drag, startPoint x: 359, startPoint y: 113, endPoint x: 365, endPoint y: 170, distance: 57.3
copy div "Lor Ipsumdolor Sitametc adipiscin elitsed doeiusm te incididunt utlaboreet do m…"
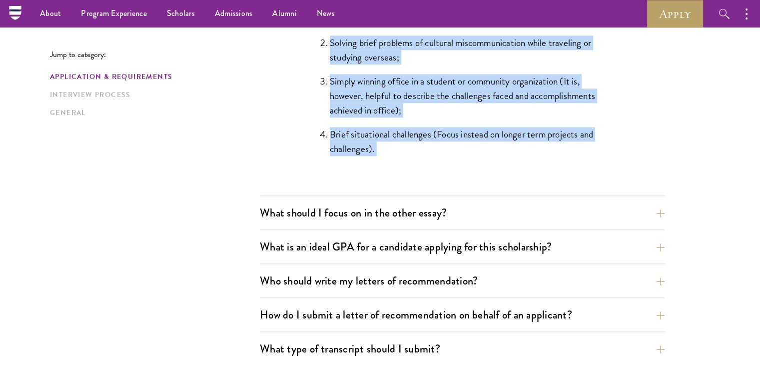
scroll to position [847, 0]
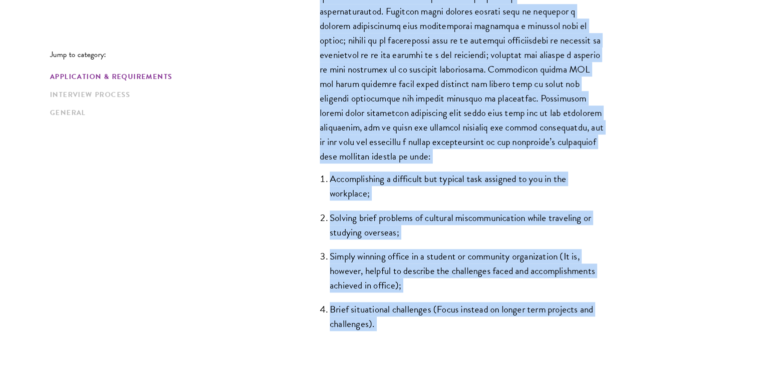
click at [513, 182] on li "Accomplishing a difficult but typical task assigned to you in the workplace;" at bounding box center [467, 185] width 275 height 29
